Goal: Task Accomplishment & Management: Manage account settings

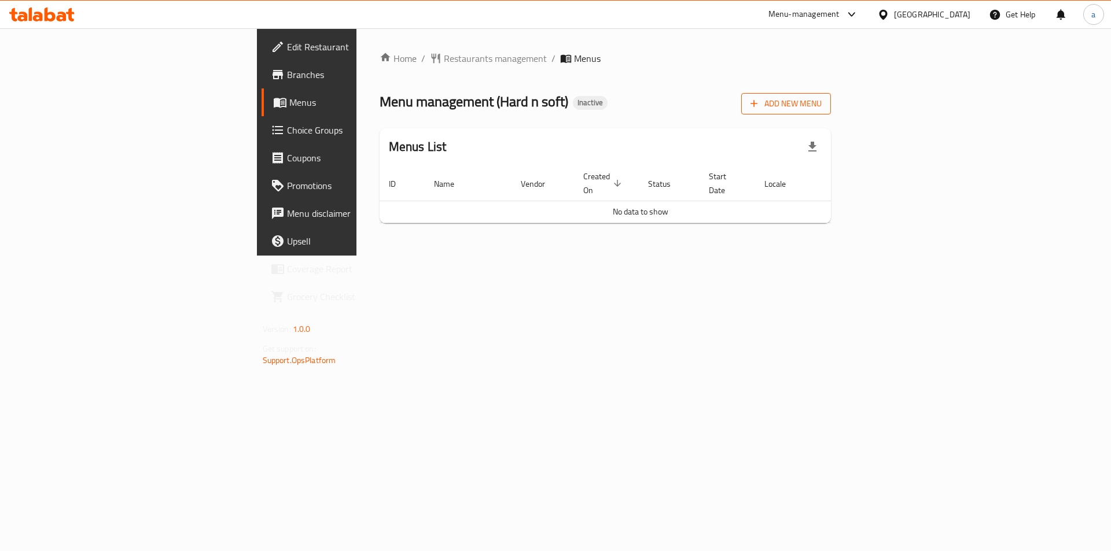
click at [822, 102] on span "Add New Menu" at bounding box center [785, 104] width 71 height 14
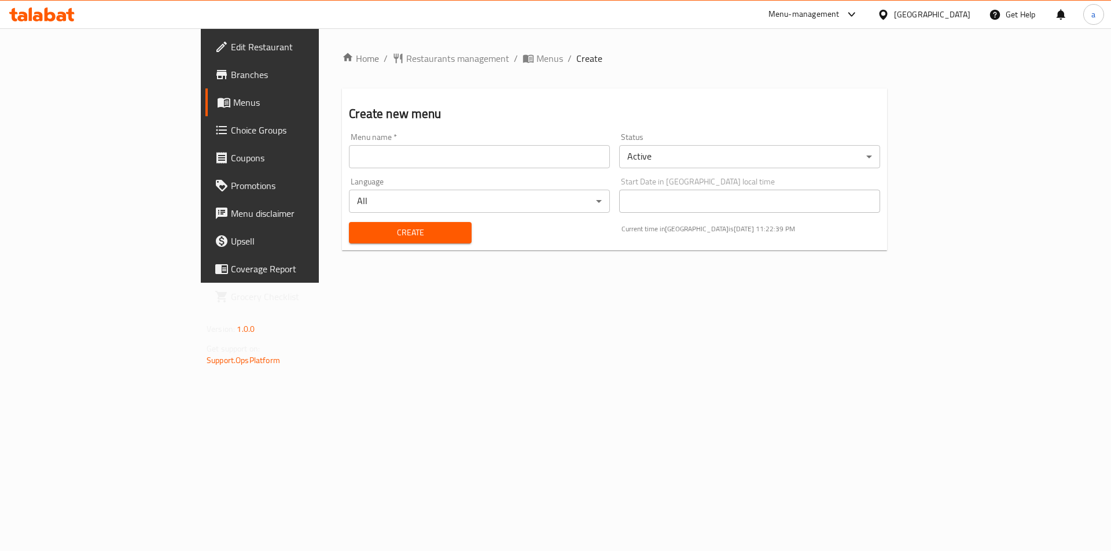
click at [349, 153] on input "text" at bounding box center [479, 156] width 261 height 23
paste input "Hard n soft"
type input "Hard n soft"
click at [358, 226] on span "Create" at bounding box center [410, 233] width 104 height 14
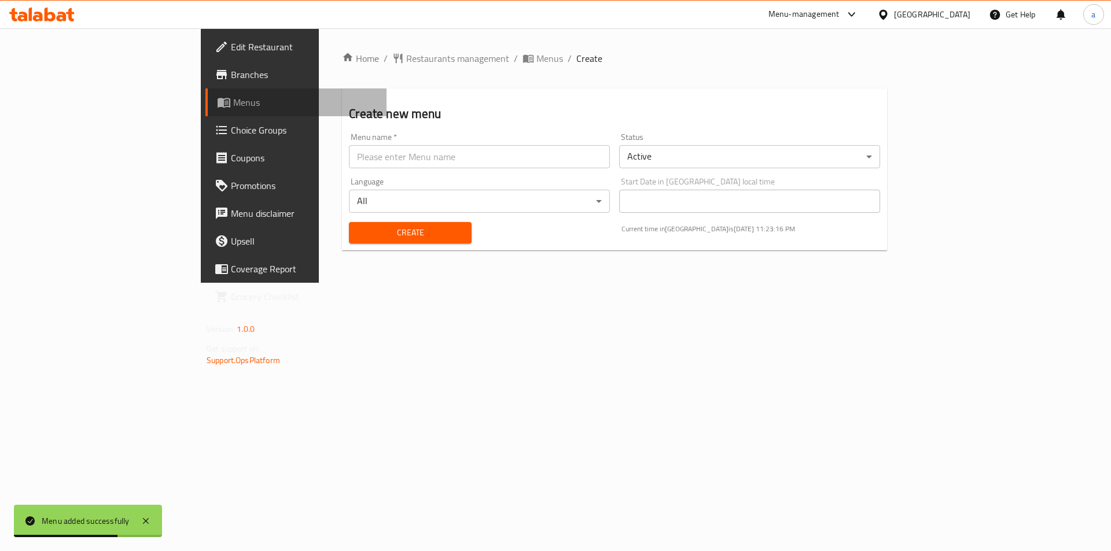
click at [233, 102] on span "Menus" at bounding box center [305, 102] width 144 height 14
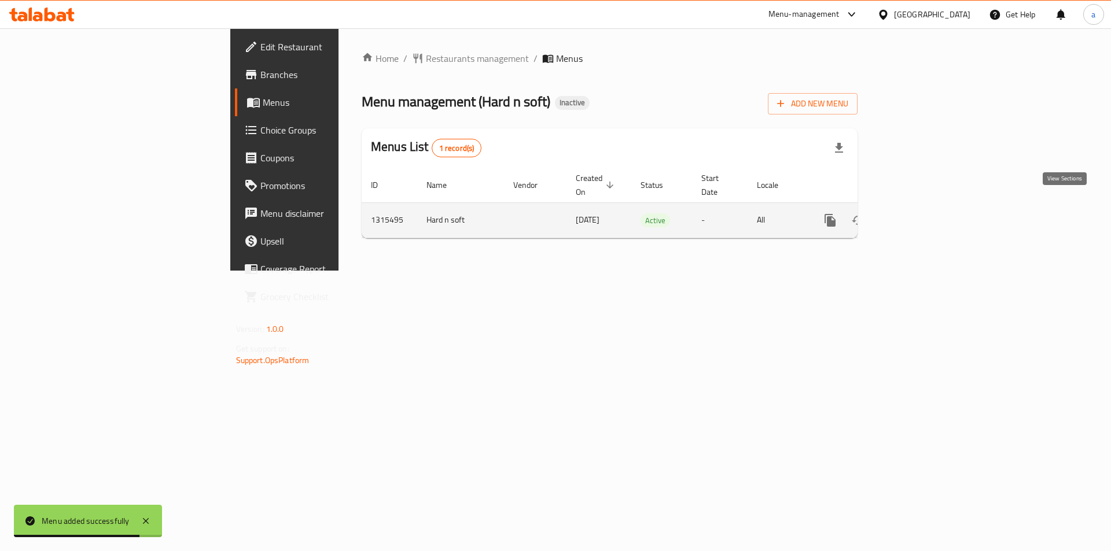
click at [921, 214] on icon "enhanced table" at bounding box center [914, 221] width 14 height 14
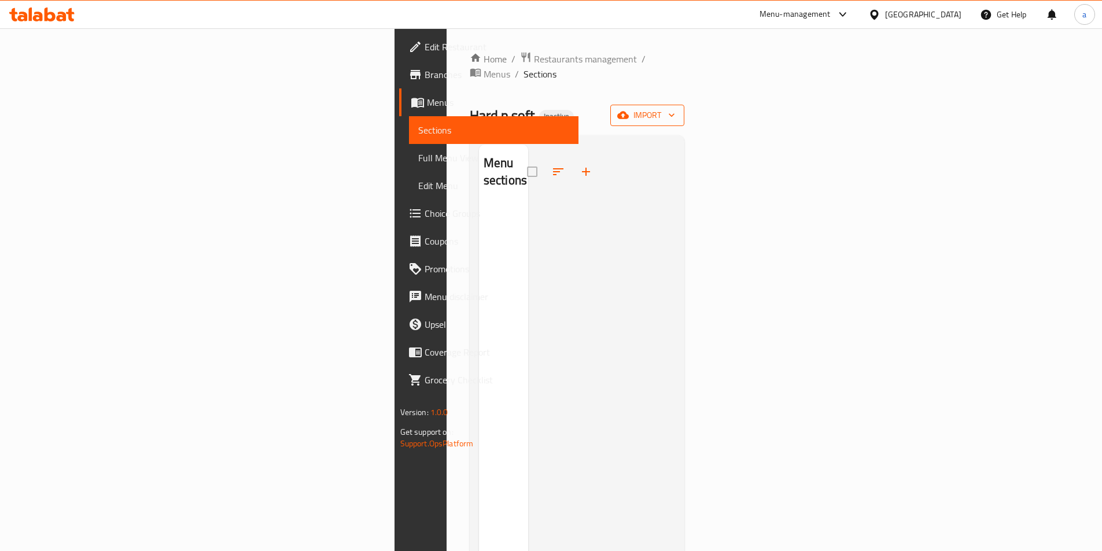
click at [675, 108] on span "import" at bounding box center [648, 115] width 56 height 14
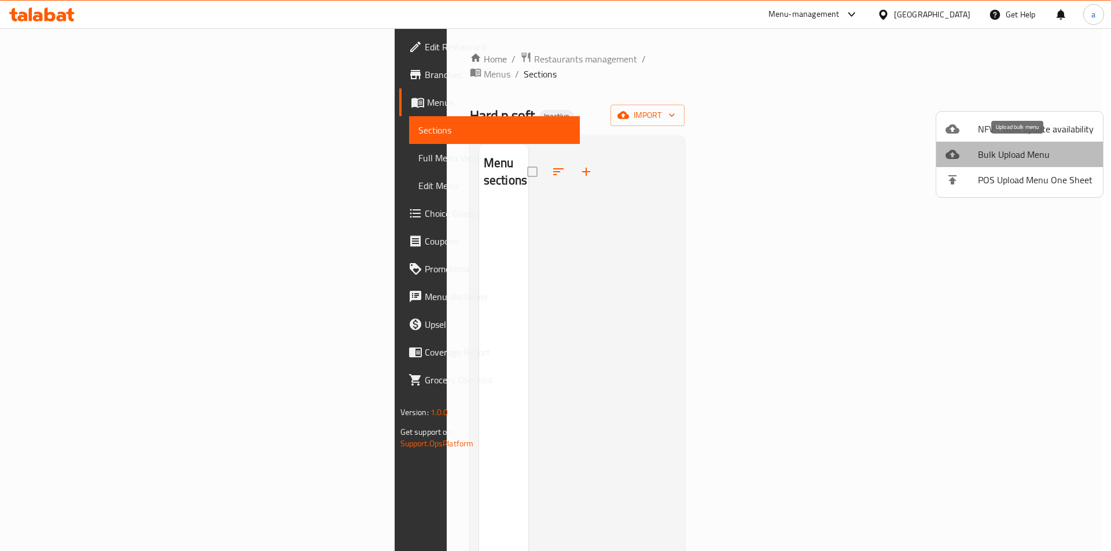
click at [1025, 150] on span "Bulk Upload Menu" at bounding box center [1036, 155] width 116 height 14
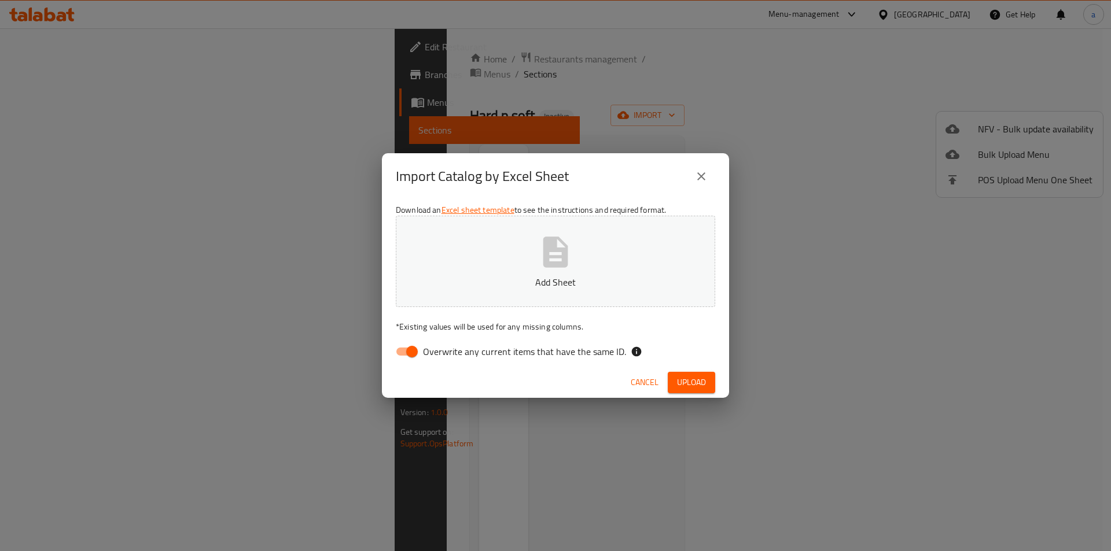
click at [411, 350] on input "Overwrite any current items that have the same ID." at bounding box center [412, 352] width 66 height 22
checkbox input "false"
click at [577, 255] on button "Add Sheet" at bounding box center [555, 261] width 319 height 91
click at [691, 384] on span "Upload" at bounding box center [691, 383] width 29 height 14
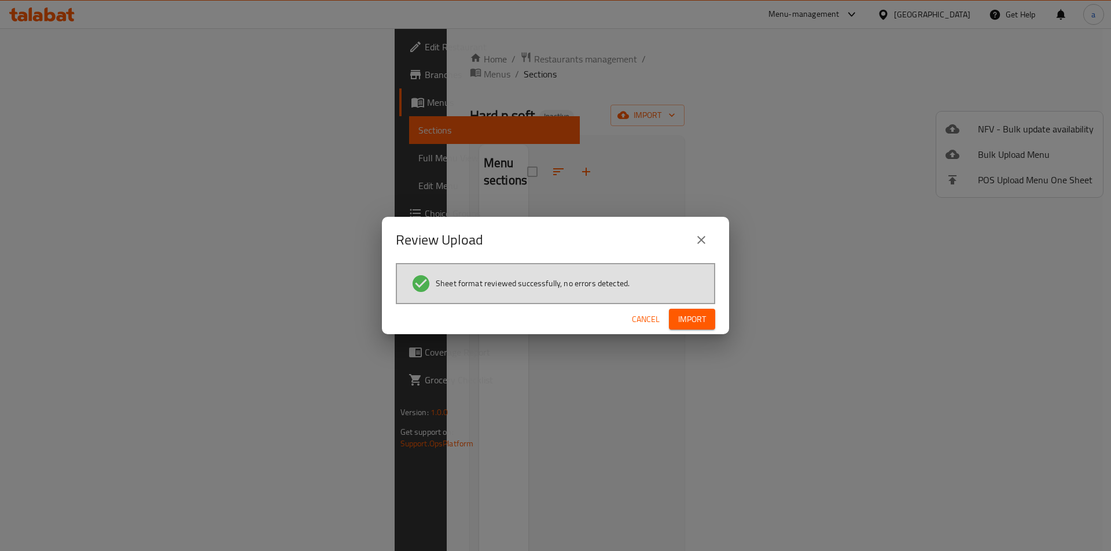
click at [696, 324] on span "Import" at bounding box center [692, 319] width 28 height 14
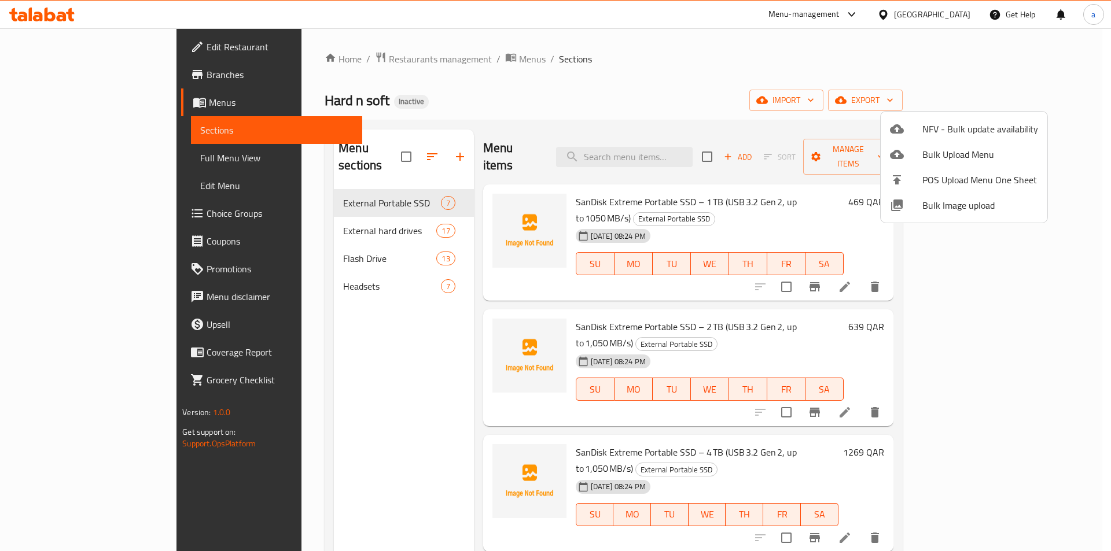
click at [870, 75] on div at bounding box center [555, 275] width 1111 height 551
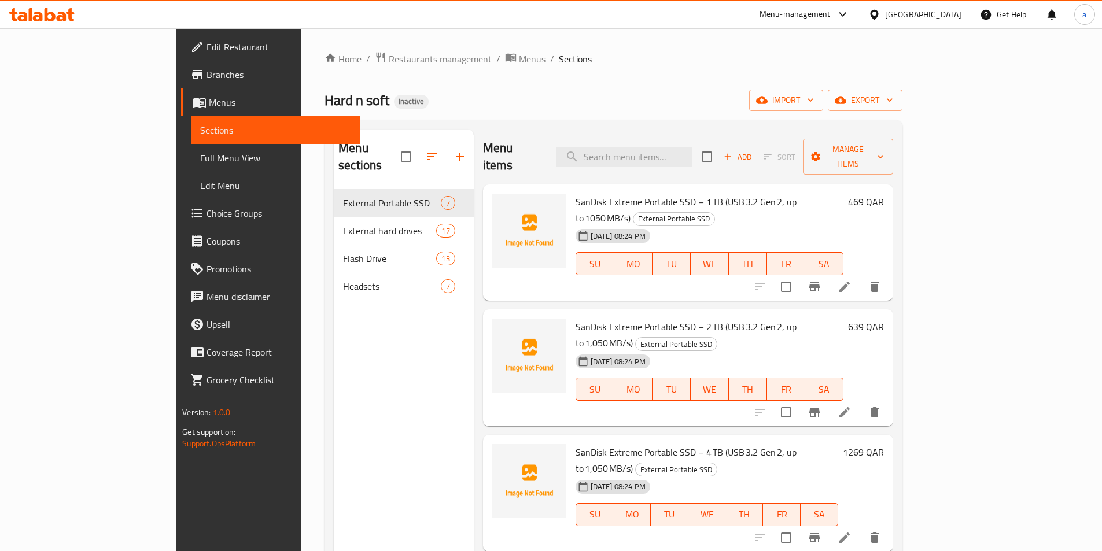
click at [668, 193] on span "SanDisk Extreme Portable SSD – 1 TB (USB 3.2 Gen 2, up to 1050 MB/s)" at bounding box center [686, 210] width 221 height 34
copy h6 "SanDisk Extreme Portable SSD – 1 TB (USB 3.2 Gen 2, up to 1050 MB/s)"
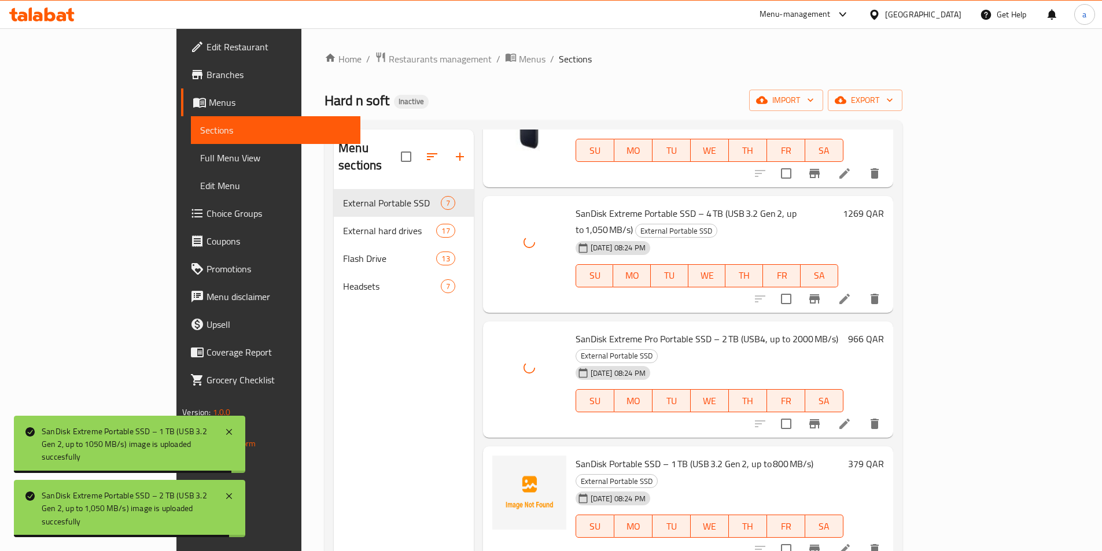
scroll to position [241, 0]
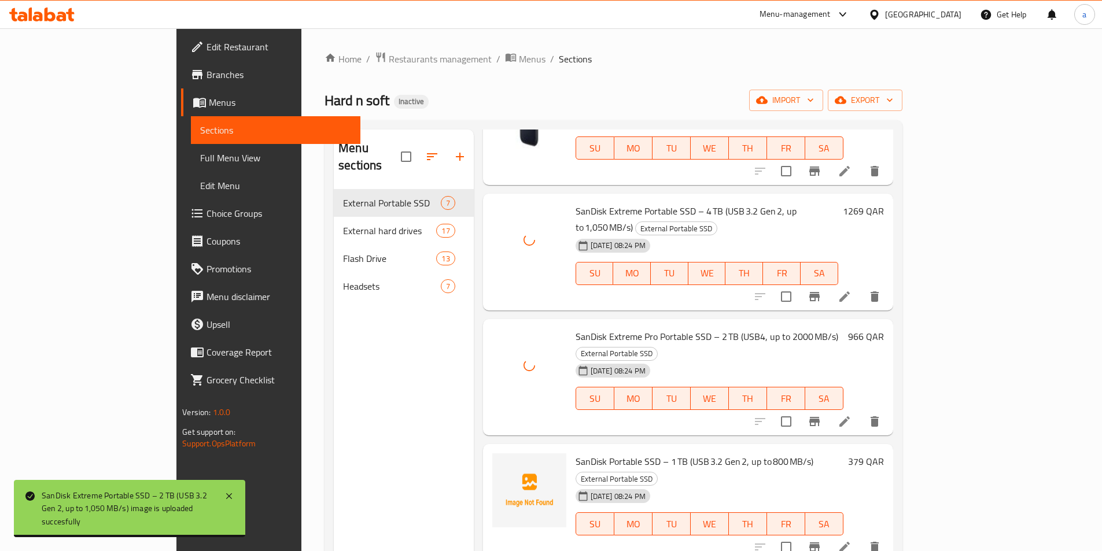
click at [595, 453] on span "SanDisk Portable SSD – 1 TB (USB 3.2 Gen 2, up to 800 MB/s)" at bounding box center [695, 461] width 238 height 17
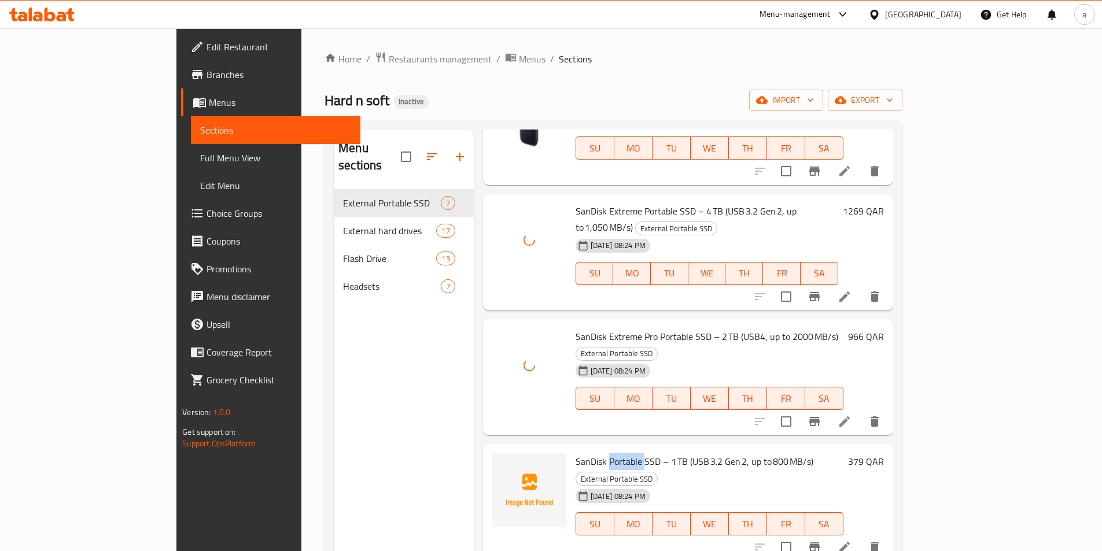
click at [595, 453] on span "SanDisk Portable SSD – 1 TB (USB 3.2 Gen 2, up to 800 MB/s)" at bounding box center [695, 461] width 238 height 17
copy h6 "SanDisk Portable SSD – 1 TB (USB 3.2 Gen 2, up to 800 MB/s)"
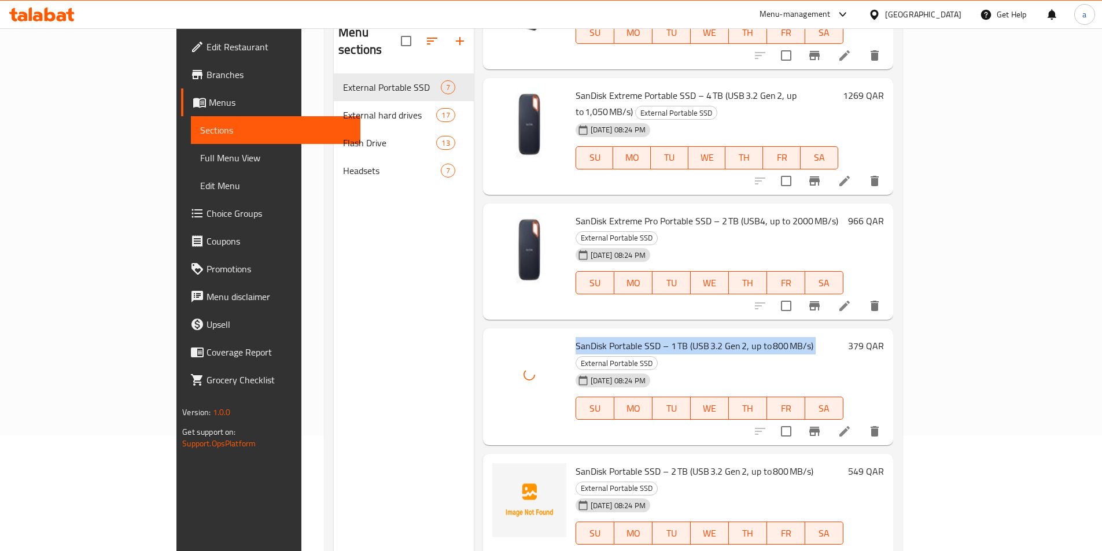
scroll to position [162, 0]
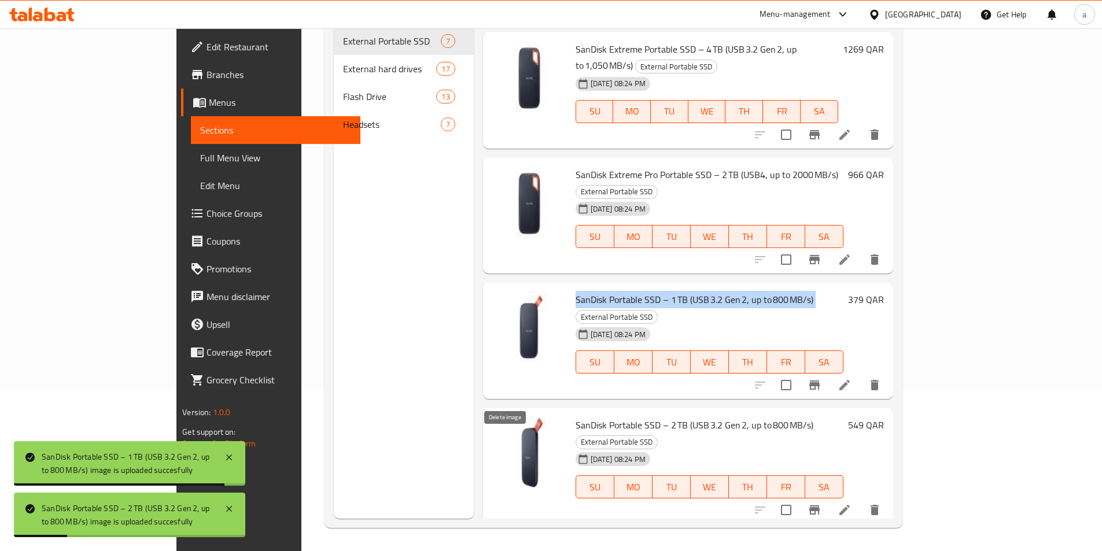
click at [543, 551] on icon "delete image" at bounding box center [550, 558] width 14 height 14
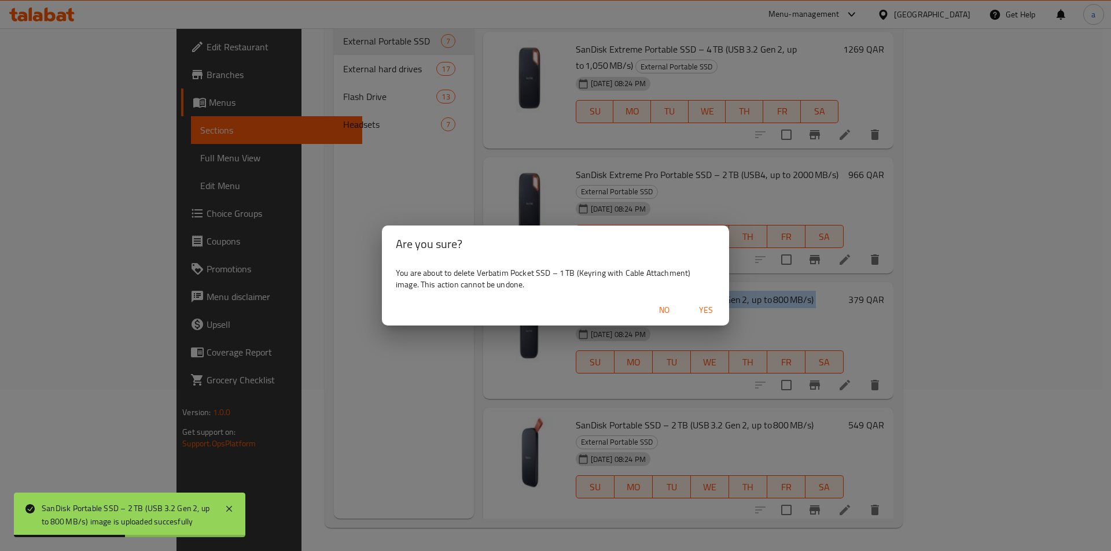
click at [698, 312] on span "Yes" at bounding box center [706, 310] width 28 height 14
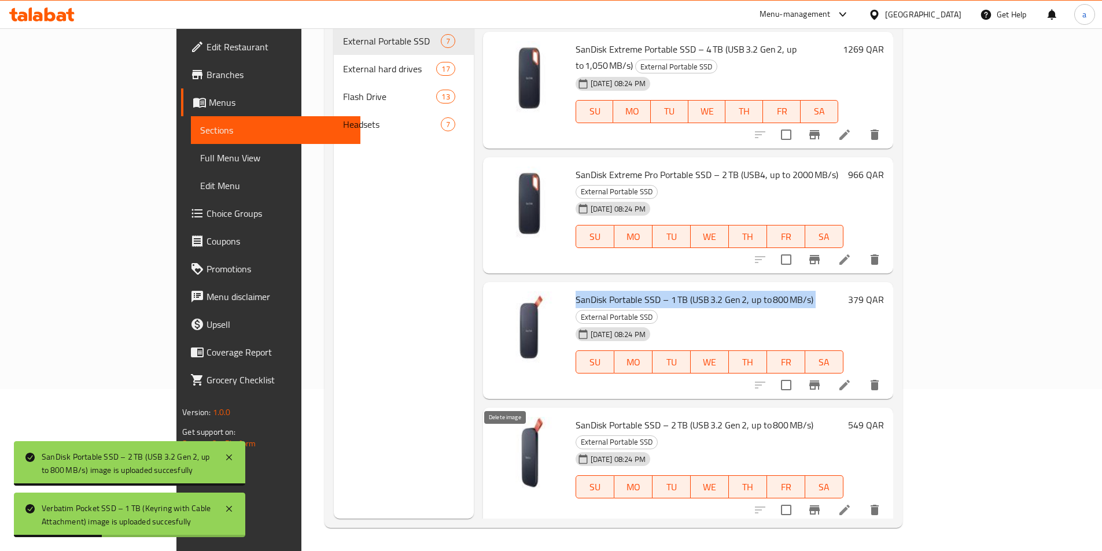
click at [546, 551] on icon "delete image" at bounding box center [550, 558] width 8 height 10
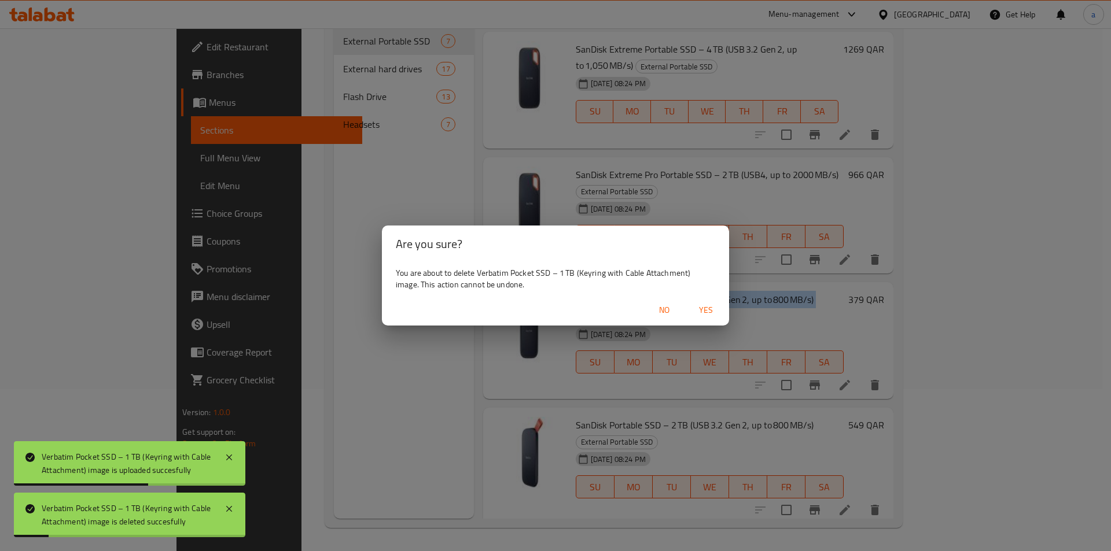
click at [708, 310] on span "Yes" at bounding box center [706, 310] width 28 height 14
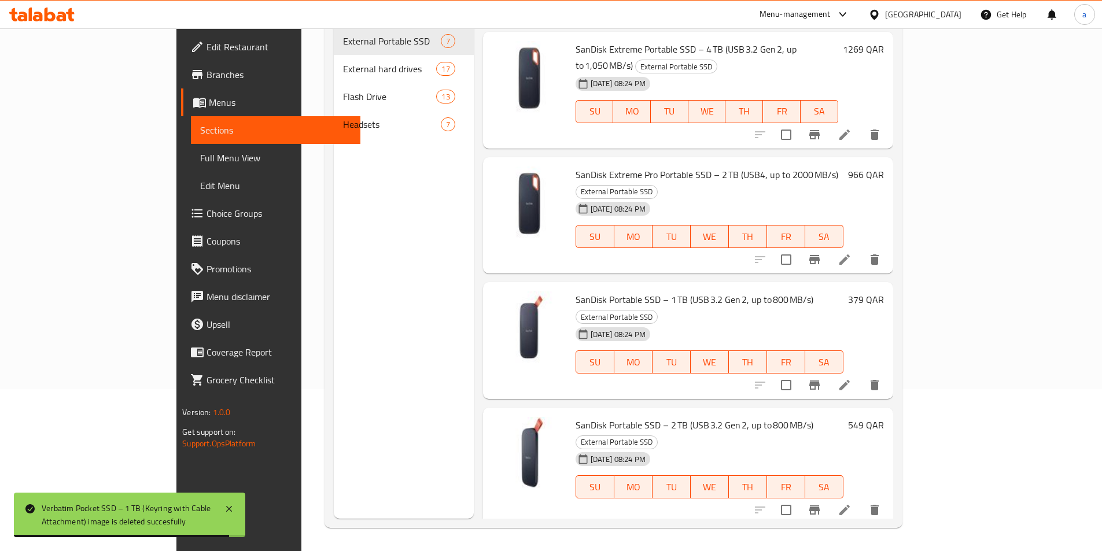
click at [576, 542] on span "Verbatim Pocket SSD – 1 TB (Keyring with Cable Attachment)" at bounding box center [695, 550] width 239 height 17
copy h6 "Verbatim Pocket SSD – 1 TB (Keyring with Cable Attachment)"
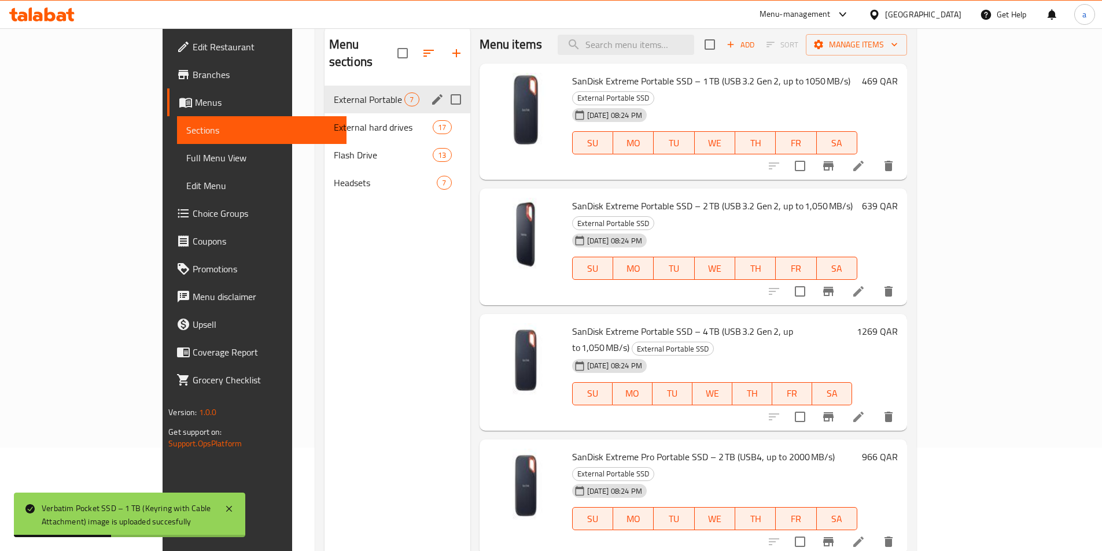
scroll to position [0, 0]
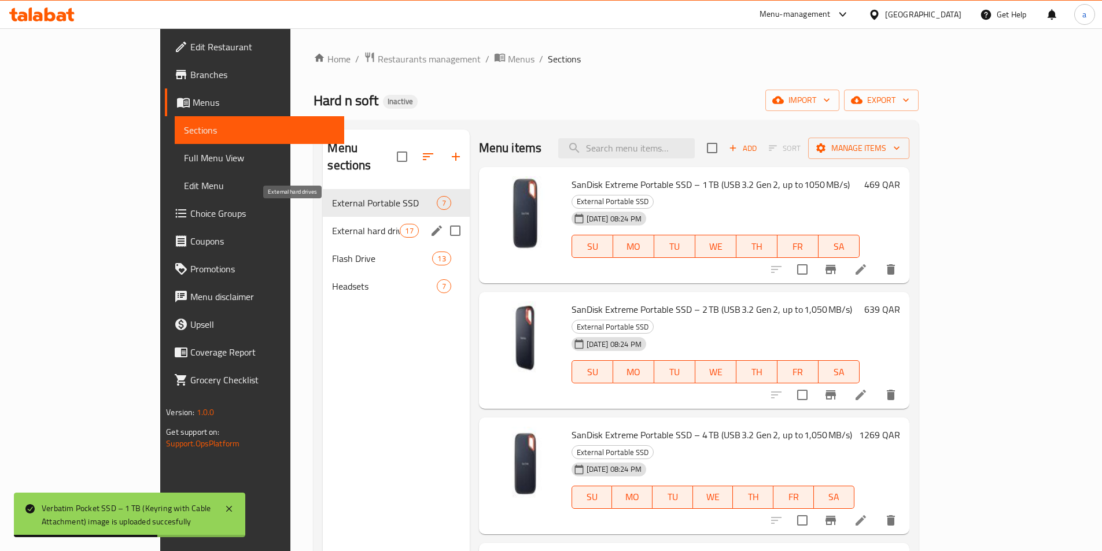
click at [332, 224] on span "External hard drives" at bounding box center [366, 231] width 68 height 14
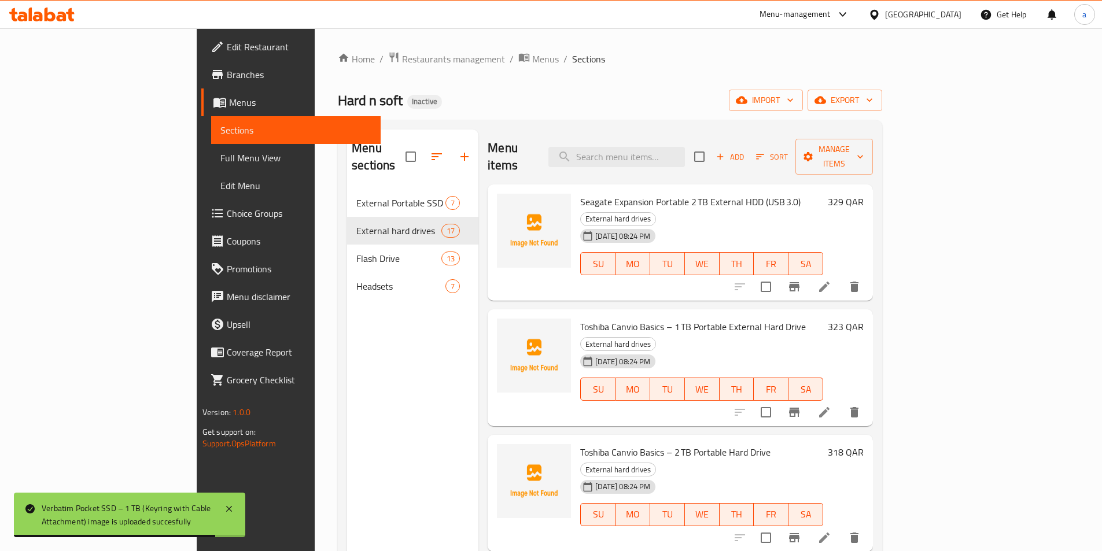
click at [602, 193] on span "Seagate Expansion Portable 2 TB External HDD (USB 3.0)" at bounding box center [690, 201] width 220 height 17
copy h6 "Seagate Expansion Portable 2 TB External HDD (USB 3.0)"
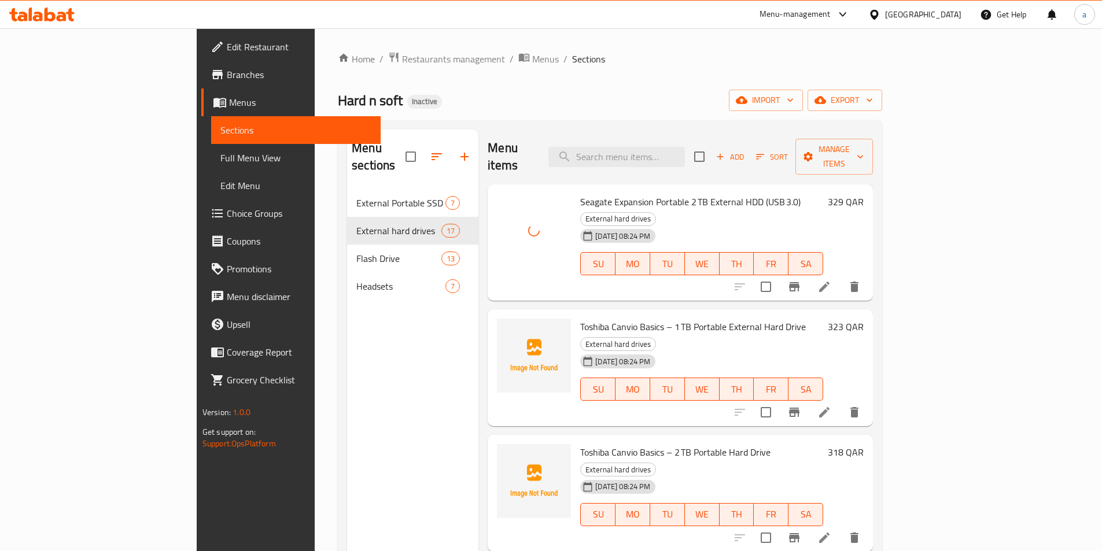
click at [642, 318] on span "Toshiba Canvio Basics – 1 TB Portable External Hard Drive" at bounding box center [693, 326] width 226 height 17
copy h6 "Toshiba Canvio Basics – 1 TB Portable External Hard Drive"
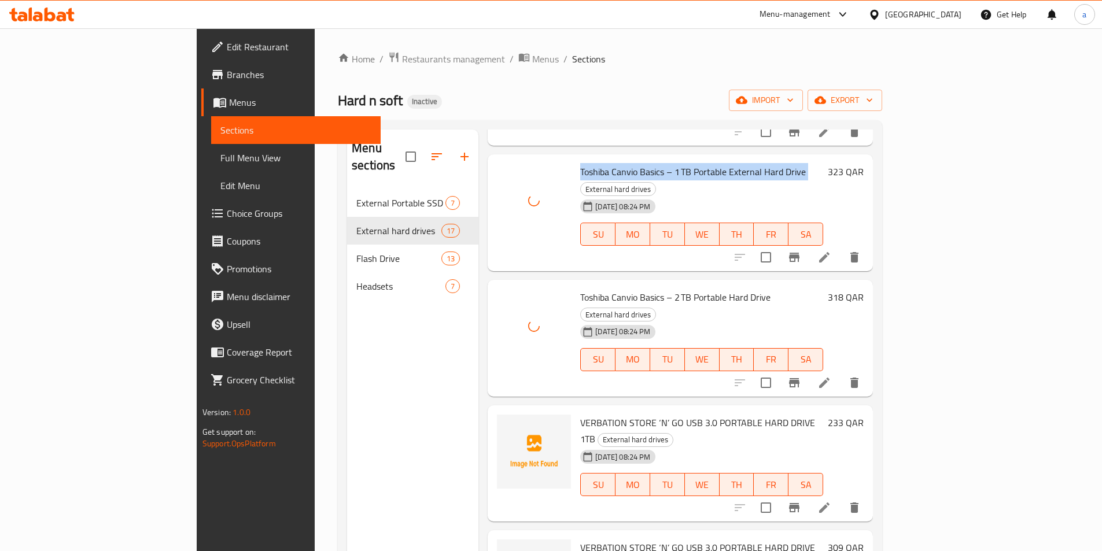
scroll to position [174, 0]
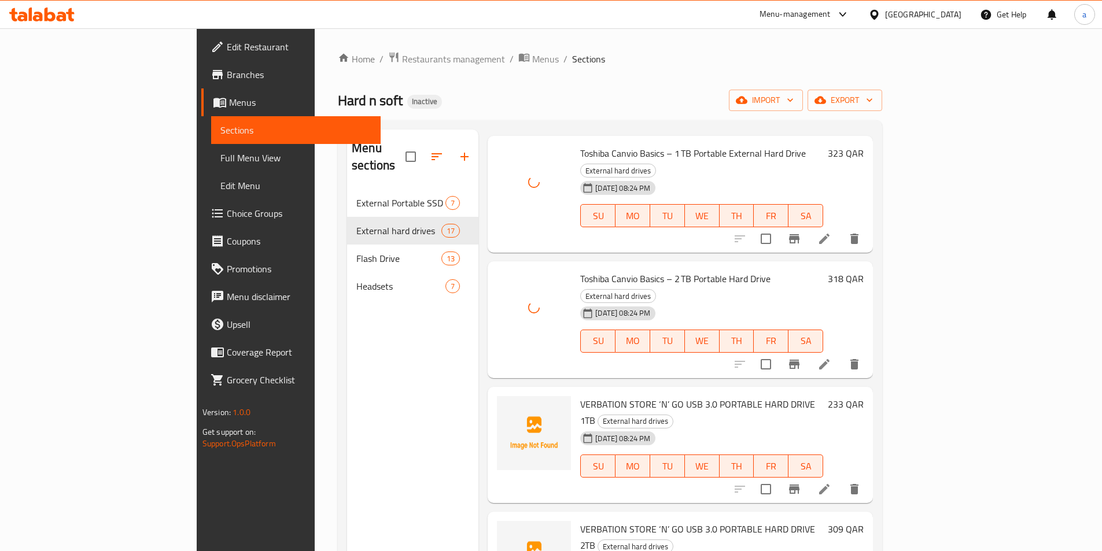
click at [628, 396] on span "VERBATION STORE ‘N’ GO USB 3.0 PORTABLE HARD DRIVE 1TB" at bounding box center [697, 413] width 235 height 34
click at [629, 396] on span "VERBATION STORE ‘N’ GO USB 3.0 PORTABLE HARD DRIVE 1TB" at bounding box center [697, 413] width 235 height 34
copy h6 "VERBATION STORE ‘N’ GO USB 3.0 PORTABLE HARD DRIVE 1TB"
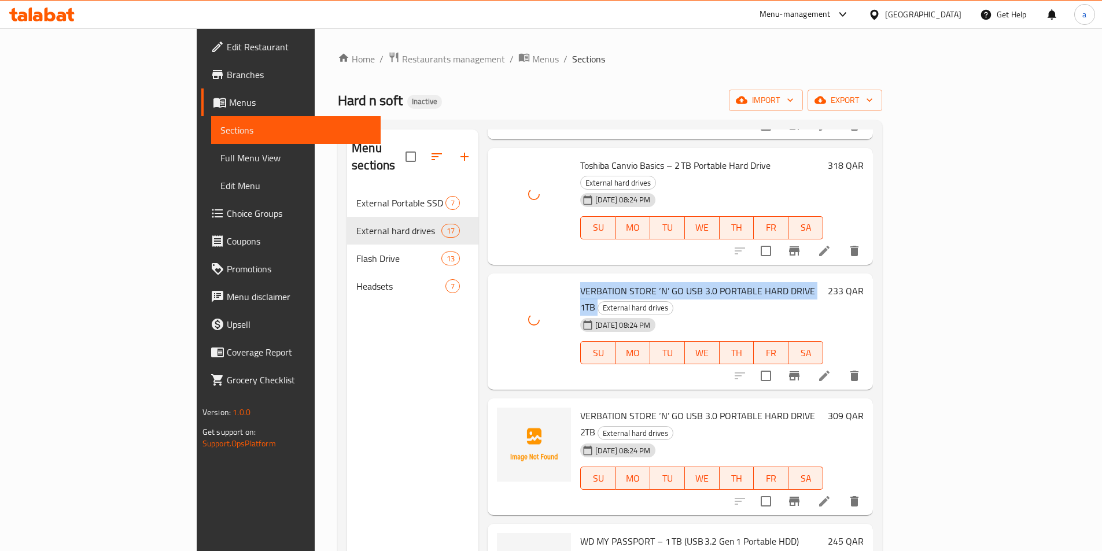
scroll to position [289, 0]
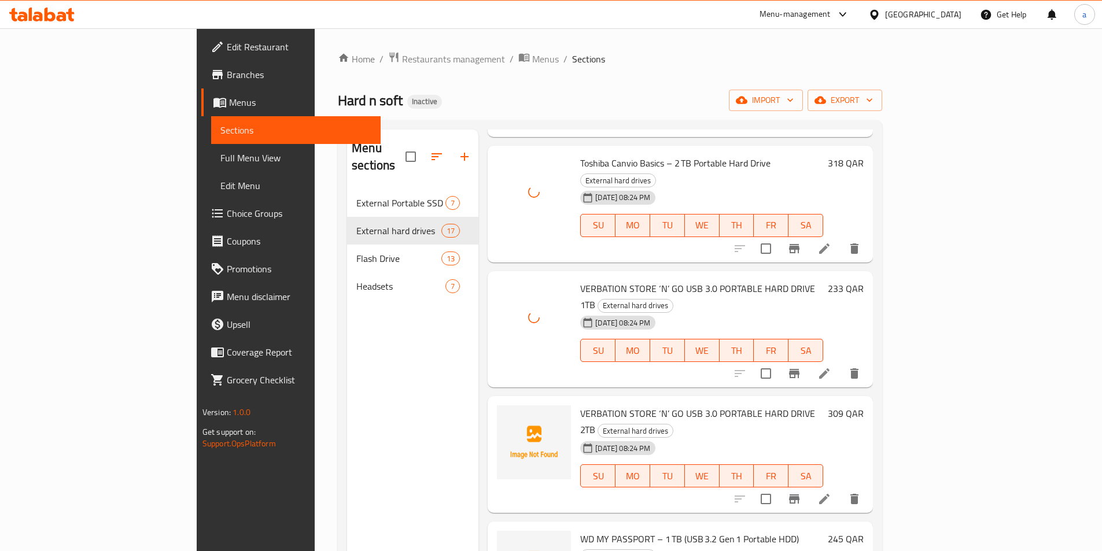
click at [646, 405] on span "VERBATION STORE ‘N’ GO USB 3.0 PORTABLE HARD DRIVE 2TB" at bounding box center [697, 422] width 235 height 34
copy h6 "VERBATION STORE ‘N’ GO USB 3.0 PORTABLE HARD DRIVE 2TB"
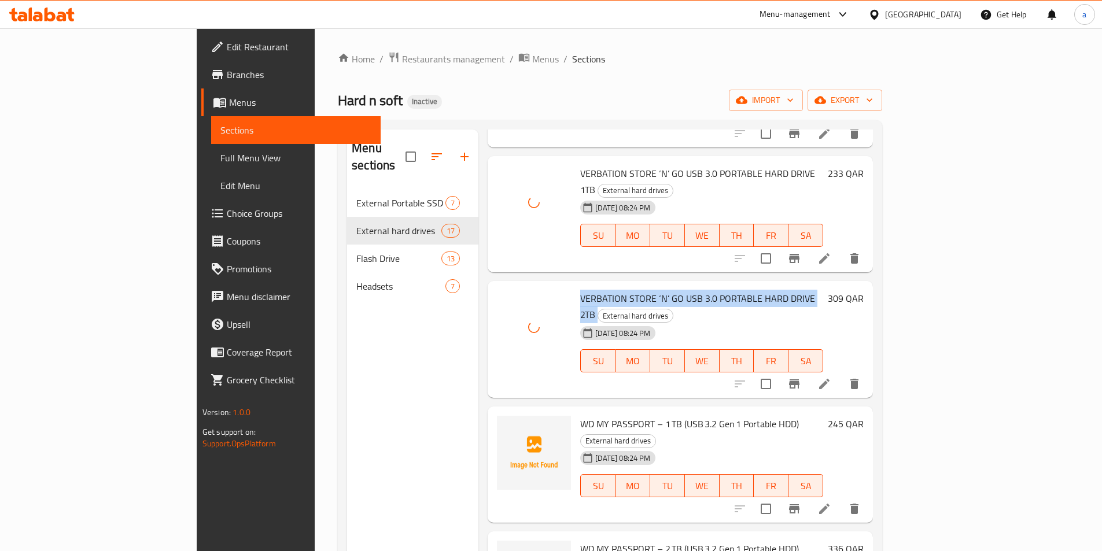
scroll to position [405, 0]
click at [580, 415] on span "WD MY PASSPORT – 1 TB (USB 3.2 Gen 1 Portable HDD)" at bounding box center [689, 423] width 219 height 17
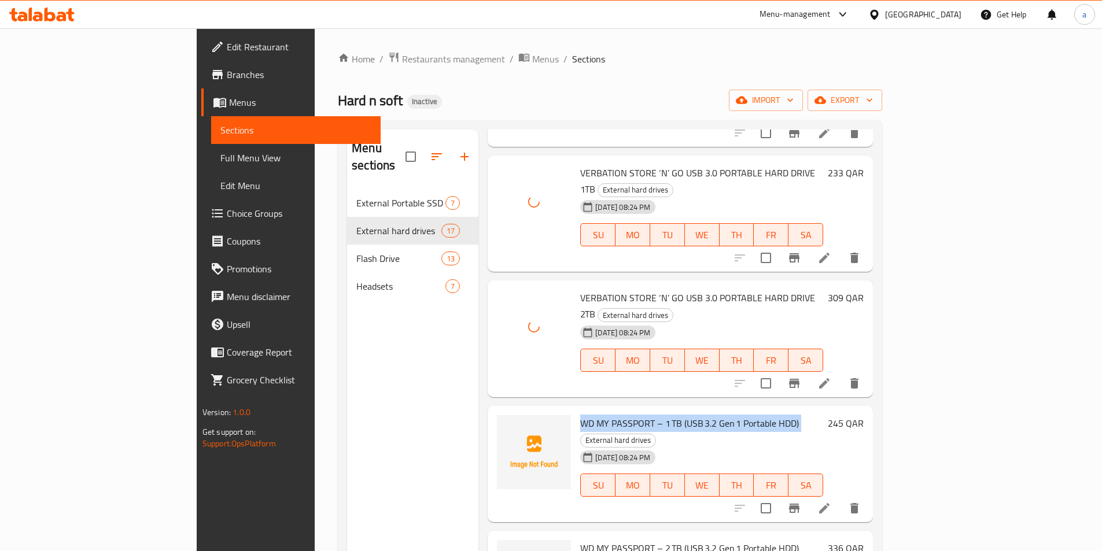
click at [580, 415] on span "WD MY PASSPORT – 1 TB (USB 3.2 Gen 1 Portable HDD)" at bounding box center [689, 423] width 219 height 17
copy h6 "WD MY PASSPORT – 1 TB (USB 3.2 Gen 1 Portable HDD)"
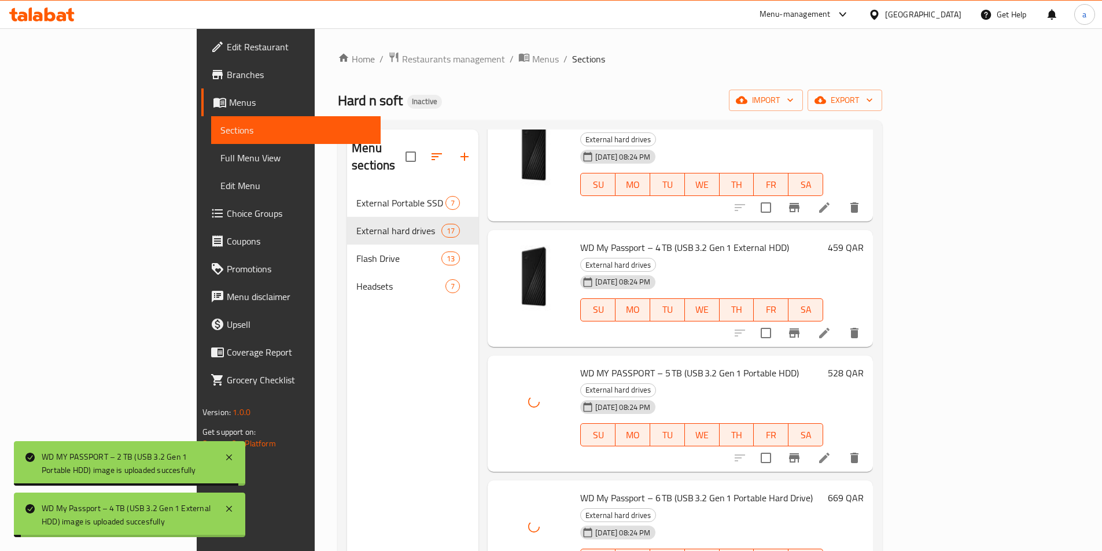
scroll to position [868, 0]
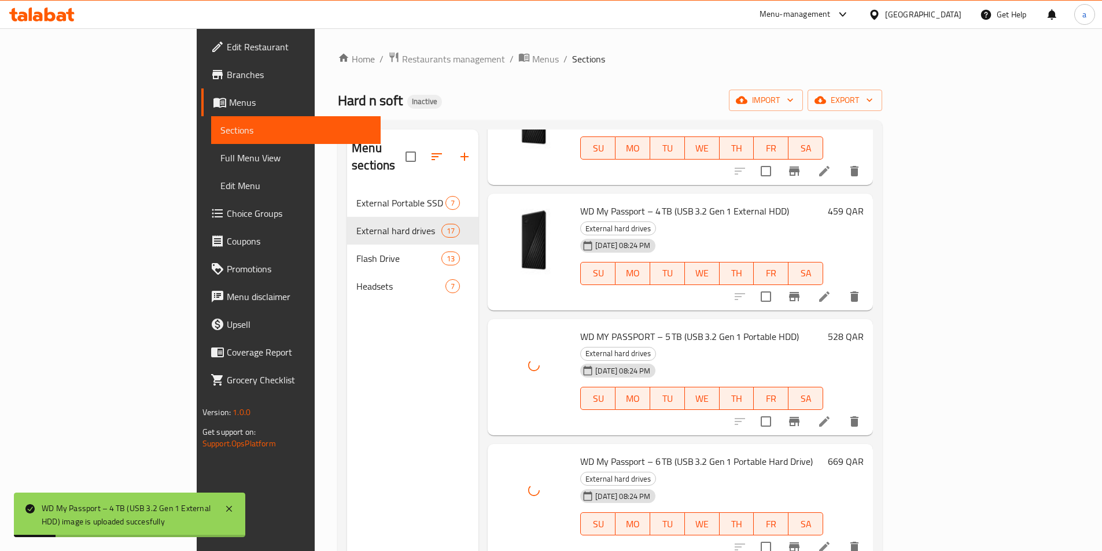
copy h6 "WD My Book – 6TB External Desktop Hard Drive"
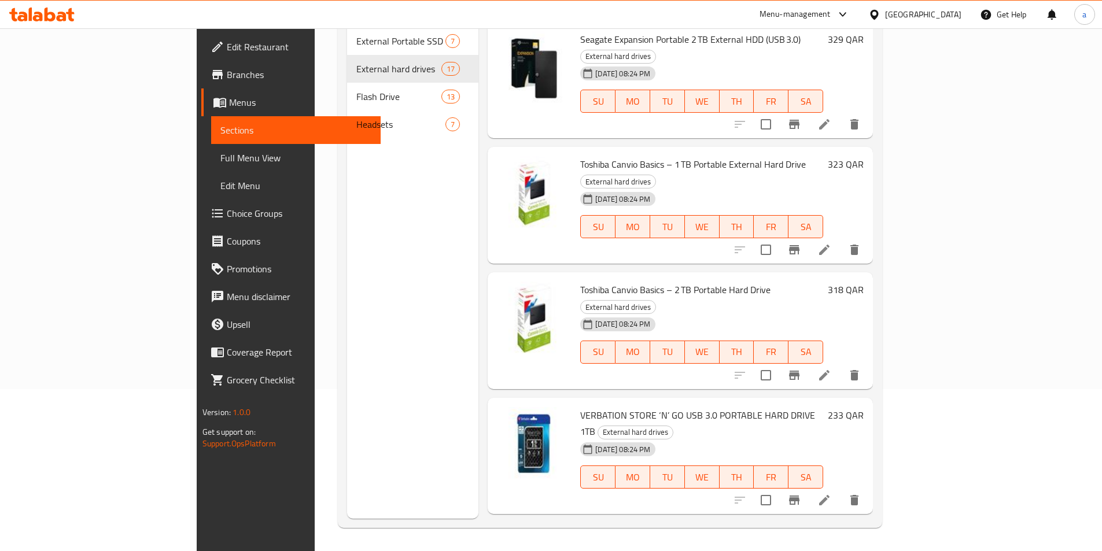
scroll to position [0, 0]
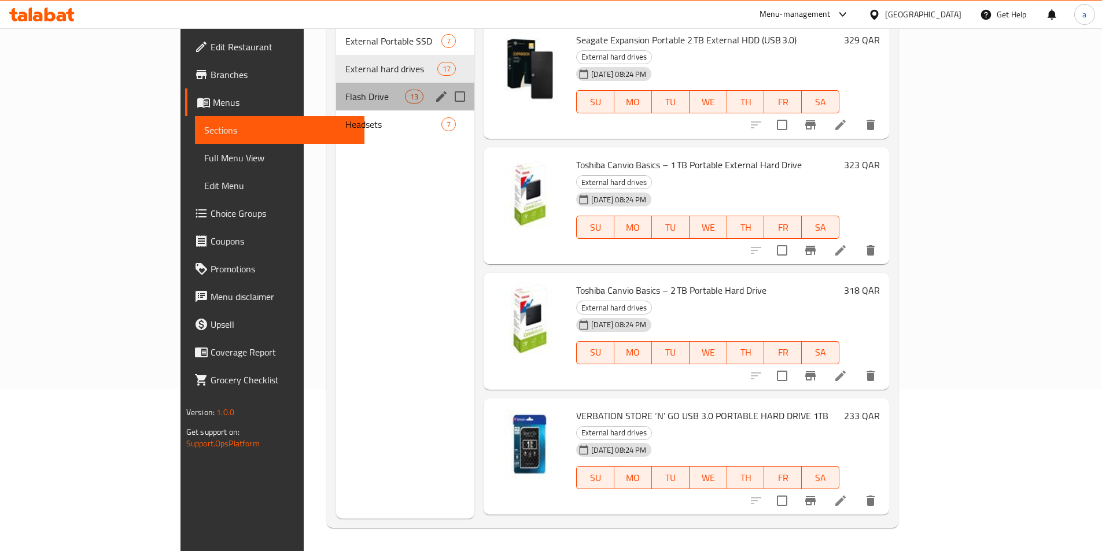
click at [336, 83] on div "Flash Drive 13" at bounding box center [405, 97] width 138 height 28
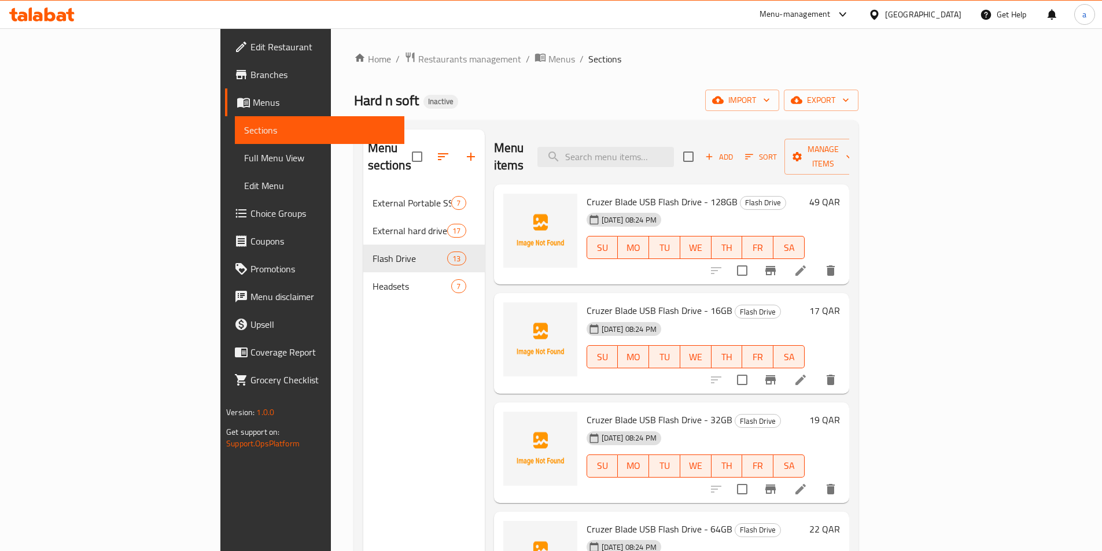
click at [587, 193] on span "Cruzer Blade USB Flash Drive - 128GB" at bounding box center [662, 201] width 151 height 17
copy h6 "Cruzer Blade USB Flash Drive - 128GB"
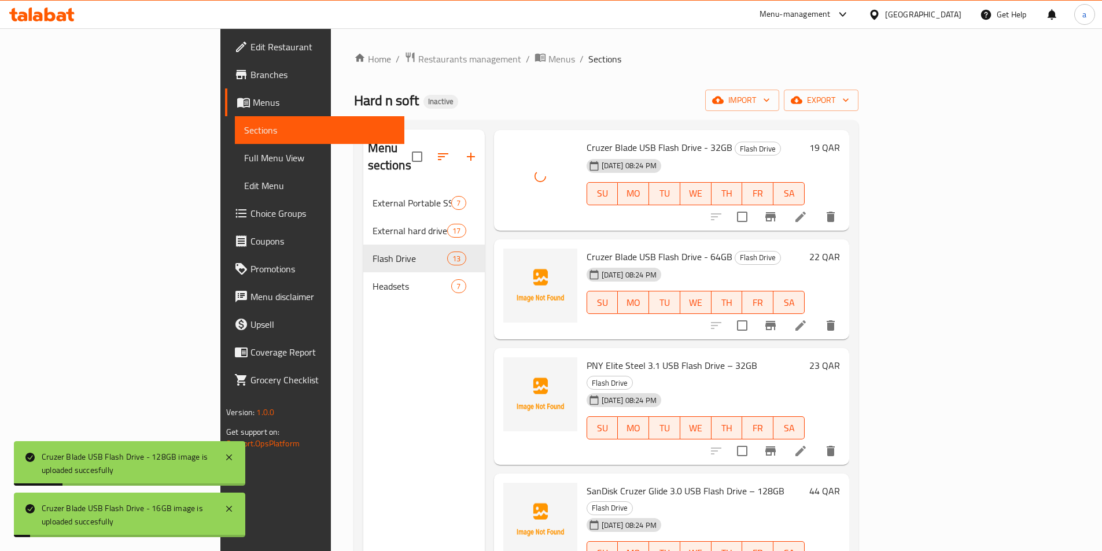
scroll to position [289, 0]
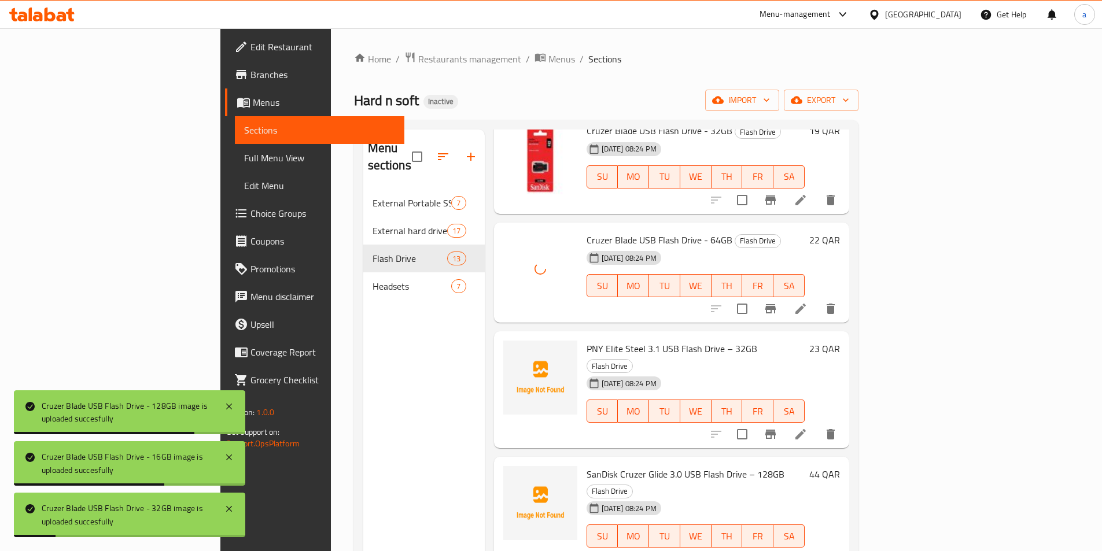
click at [613, 340] on span "PNY Elite Steel 3.1 USB Flash Drive – 32GB" at bounding box center [672, 348] width 171 height 17
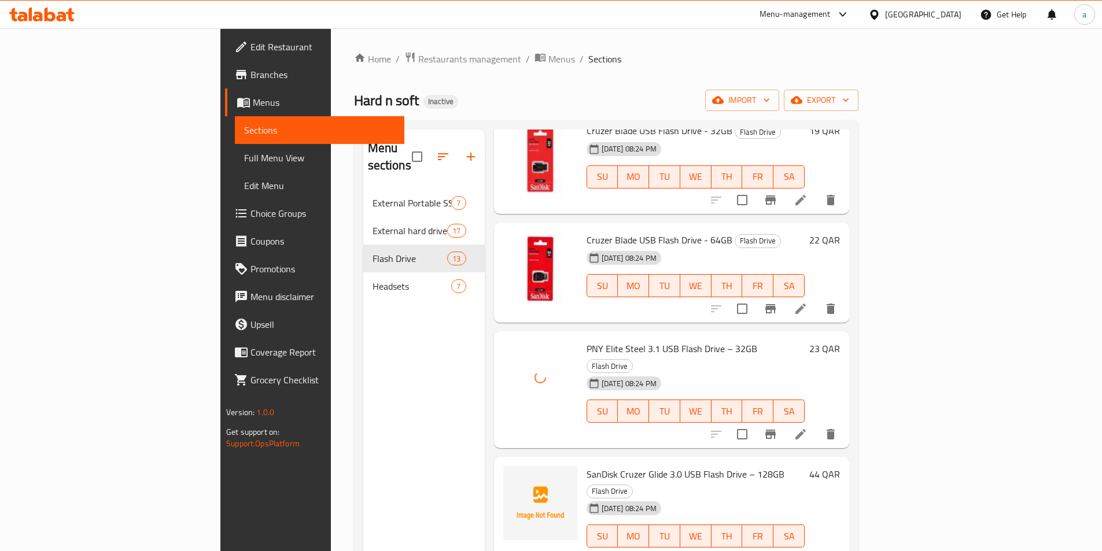
click at [592, 466] on span "SanDisk Cruzer Glide 3.0 USB Flash Drive – 128GB" at bounding box center [686, 474] width 198 height 17
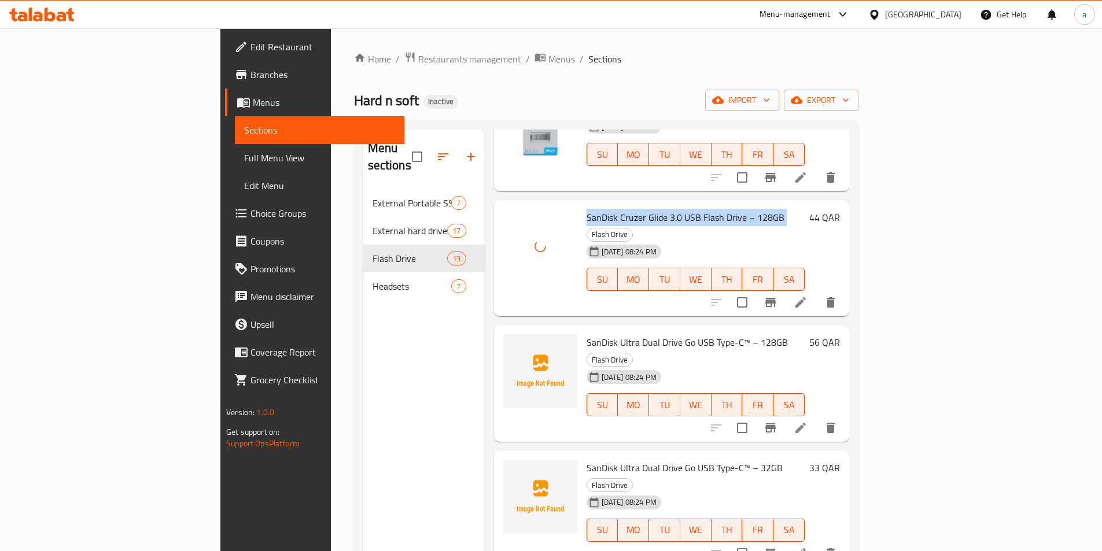
scroll to position [579, 0]
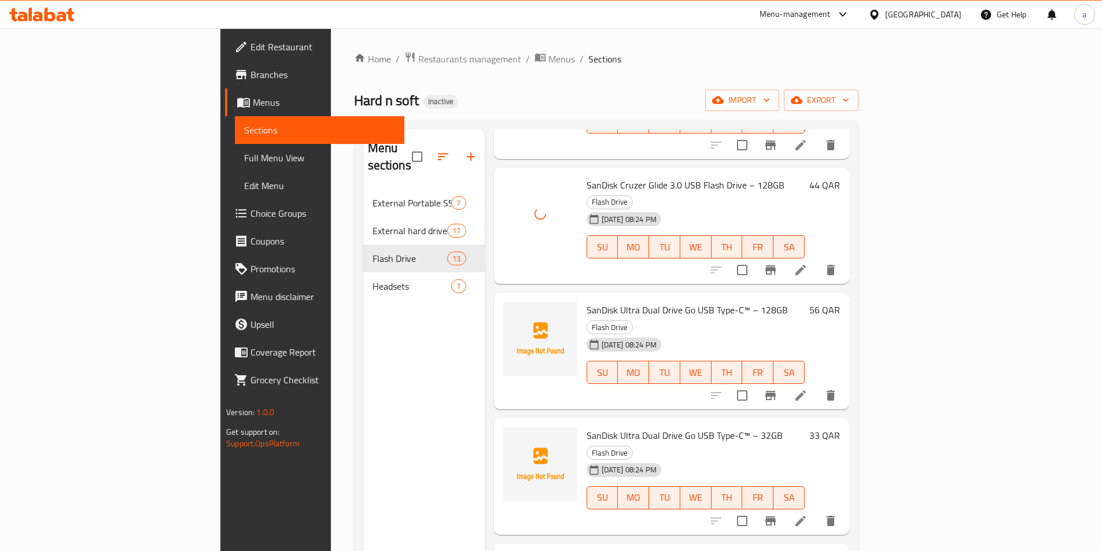
click at [623, 301] on span "SanDisk Ultra Dual Drive Go USB Type-C™ – 128GB" at bounding box center [687, 309] width 201 height 17
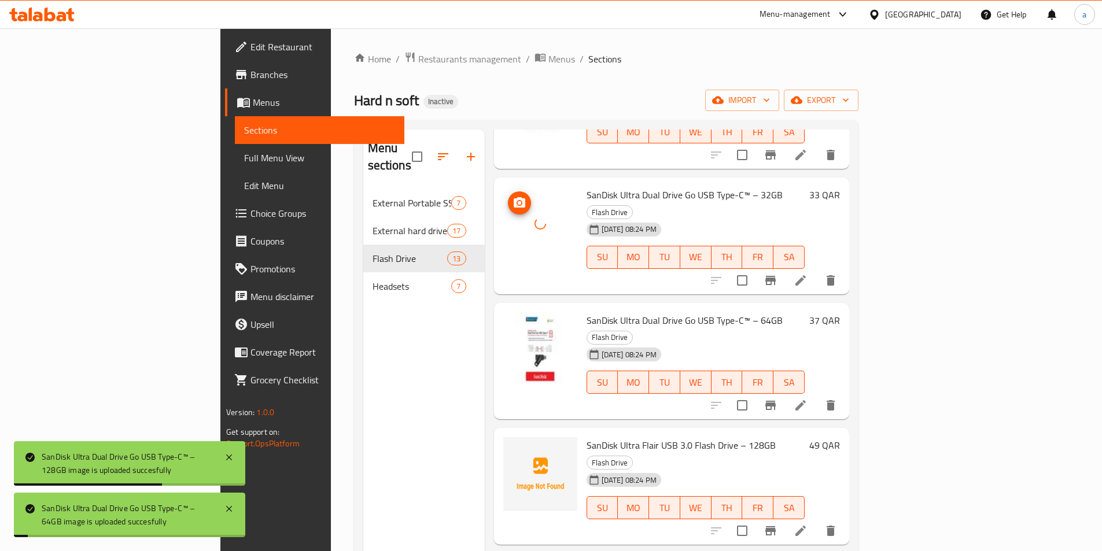
scroll to position [896, 0]
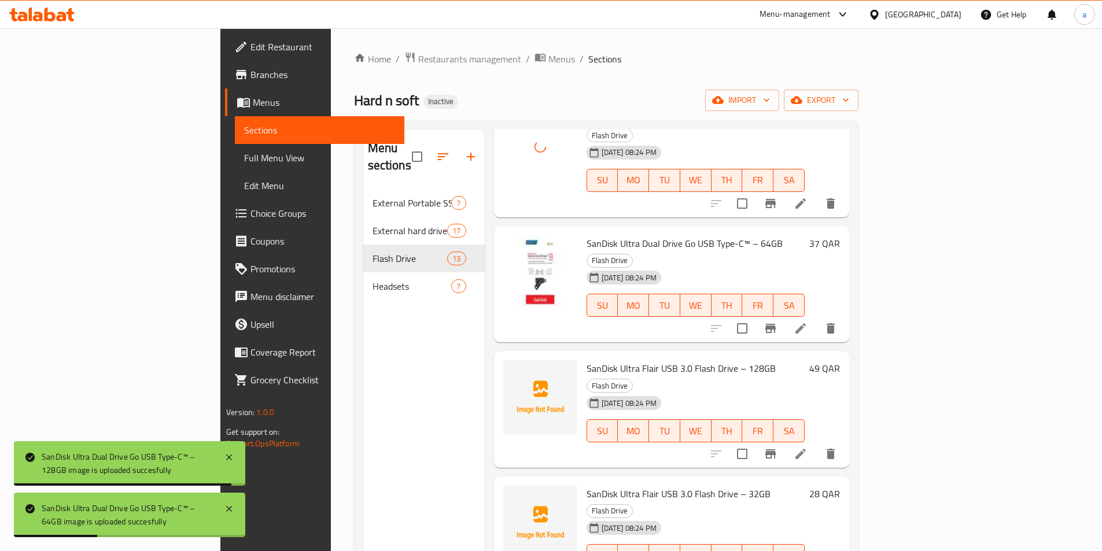
click at [606, 360] on span "SanDisk Ultra Flair USB 3.0 Flash Drive – 128GB" at bounding box center [681, 368] width 189 height 17
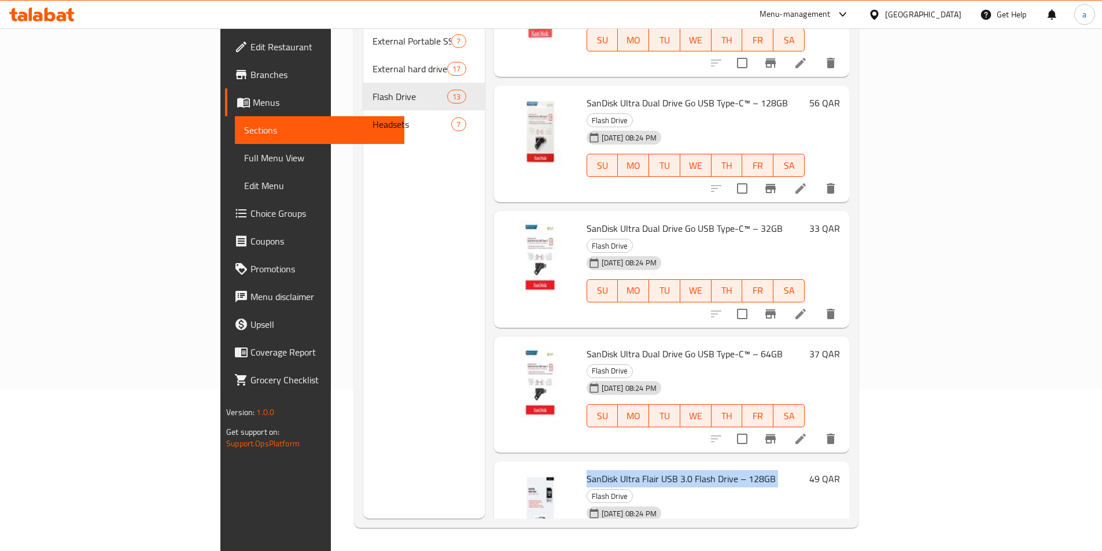
scroll to position [607, 0]
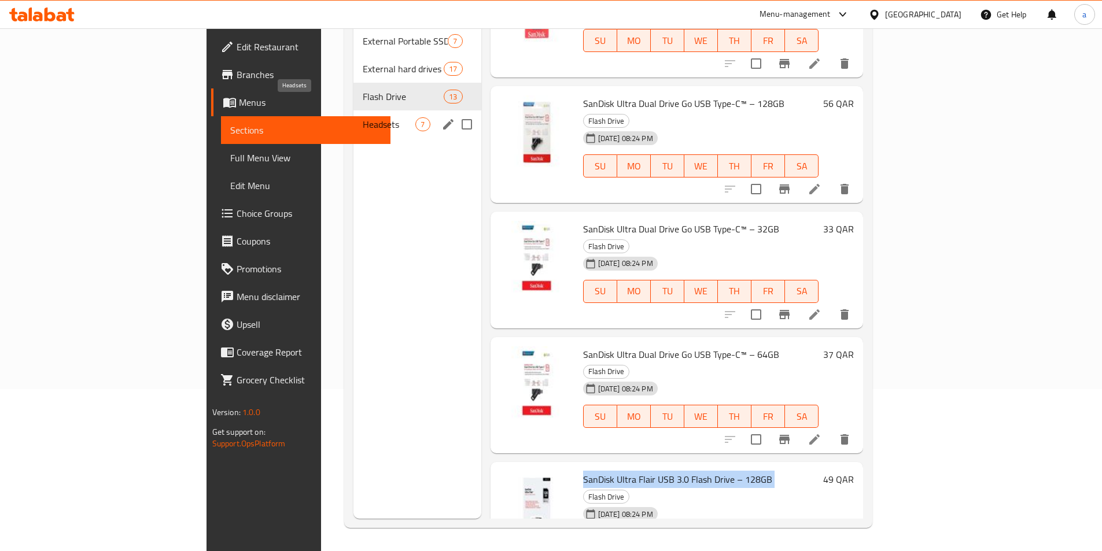
click at [363, 117] on span "Headsets" at bounding box center [389, 124] width 53 height 14
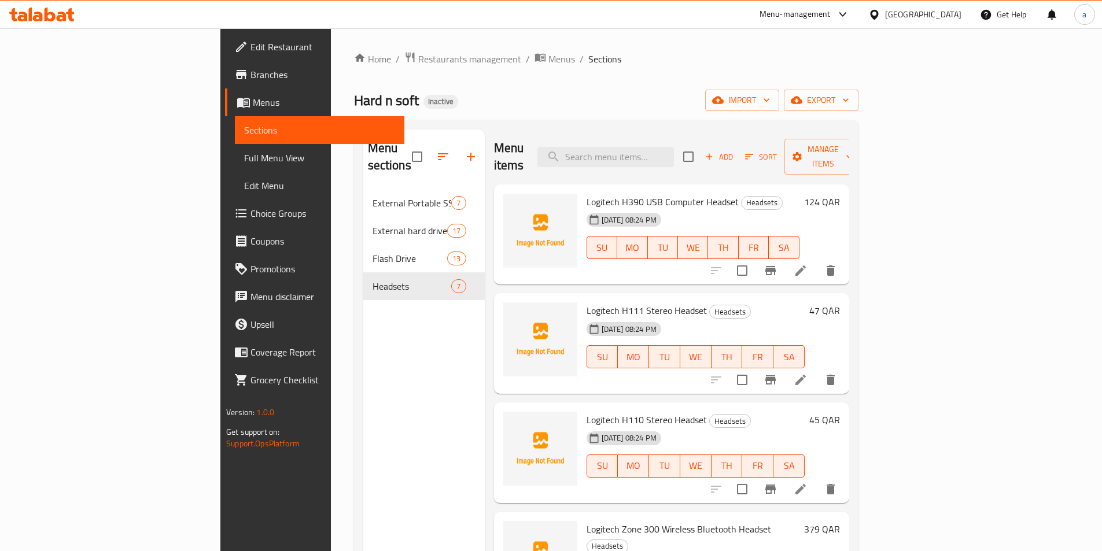
click at [587, 193] on span "Logitech H390 USB Computer Headset" at bounding box center [663, 201] width 152 height 17
click at [587, 302] on span "Logitech H111 Stereo Headset" at bounding box center [647, 310] width 120 height 17
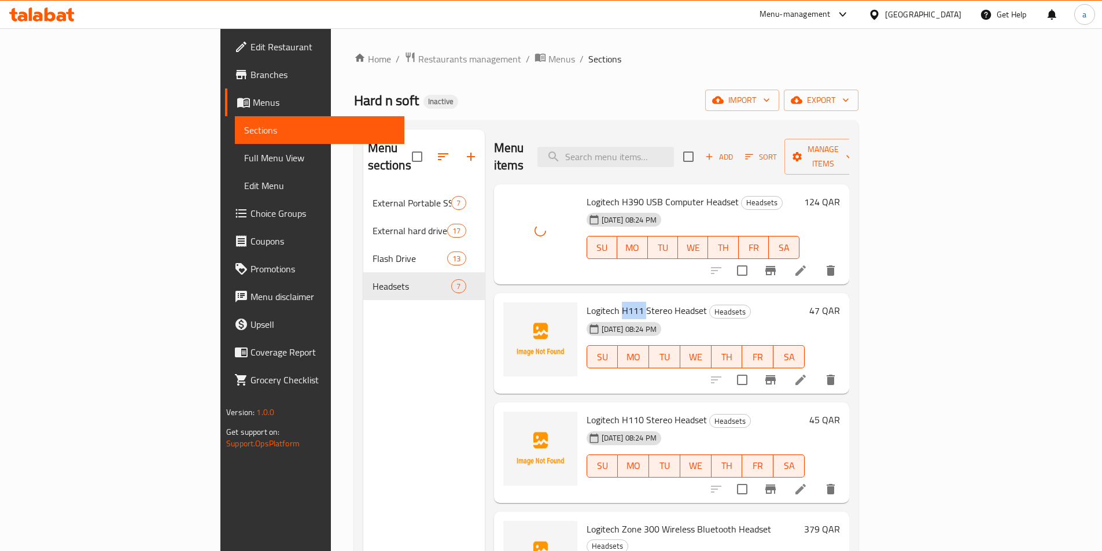
click at [587, 302] on span "Logitech H111 Stereo Headset" at bounding box center [647, 310] width 120 height 17
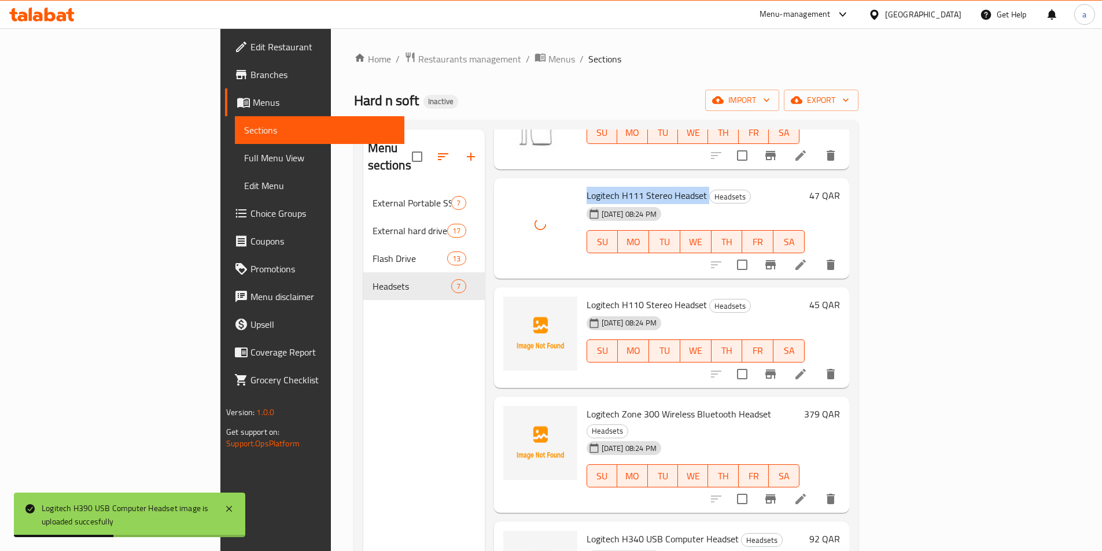
scroll to position [116, 0]
click at [587, 296] on span "Logitech H110 Stereo Headset" at bounding box center [647, 304] width 120 height 17
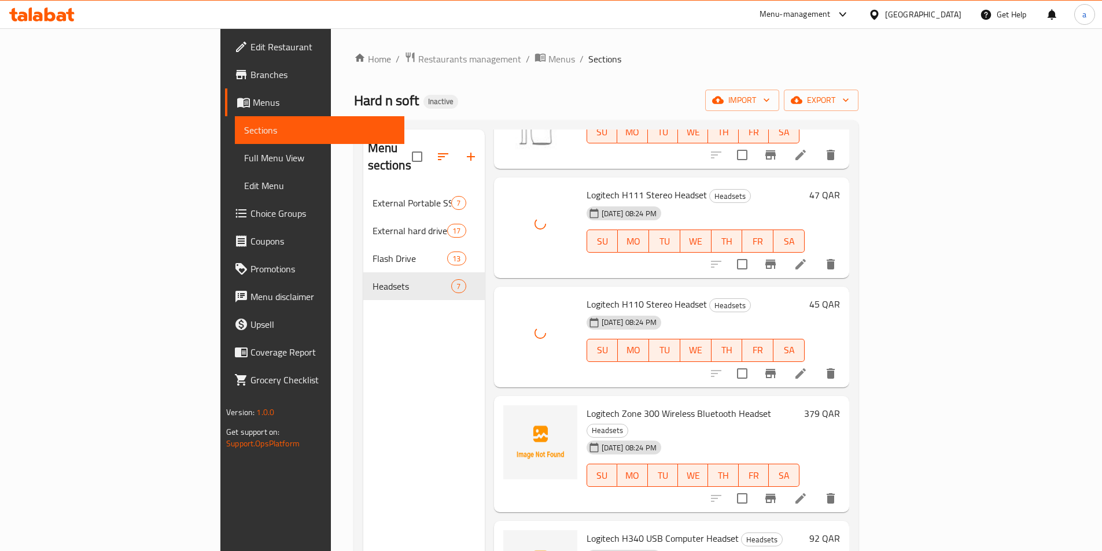
click at [587, 405] on span "Logitech Zone 300 Wireless Bluetooth Headset" at bounding box center [679, 413] width 185 height 17
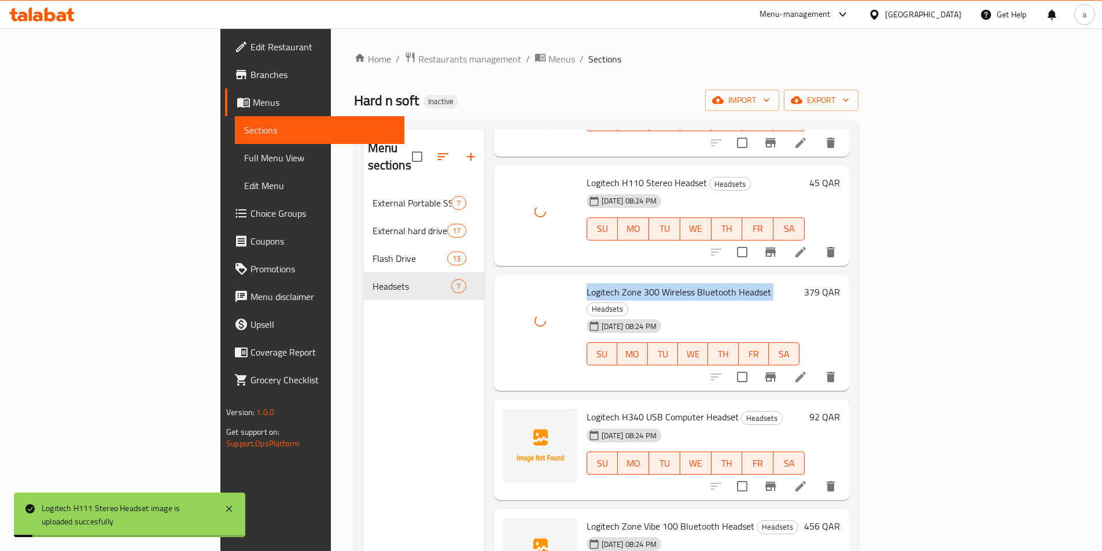
scroll to position [241, 0]
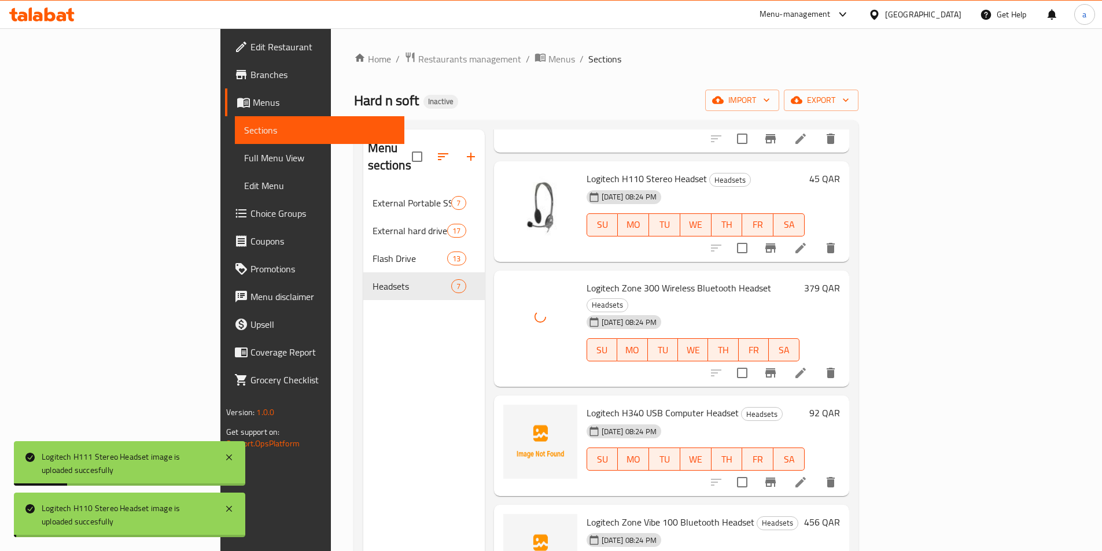
click at [587, 404] on span "Logitech H340 USB Computer Headset" at bounding box center [663, 412] width 152 height 17
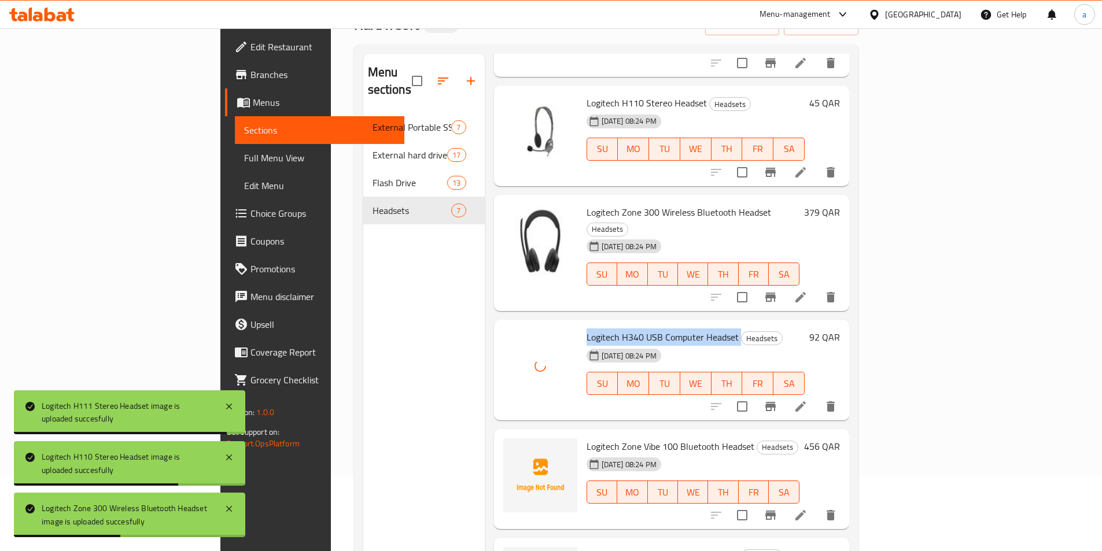
scroll to position [162, 0]
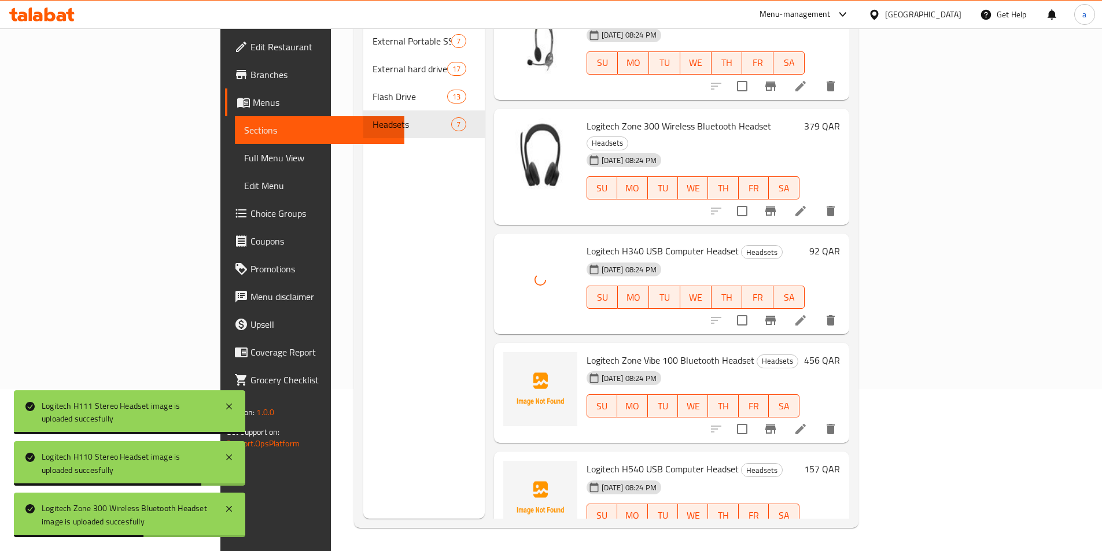
click at [589, 352] on span "Logitech Zone Vibe 100 Bluetooth Headset" at bounding box center [671, 360] width 168 height 17
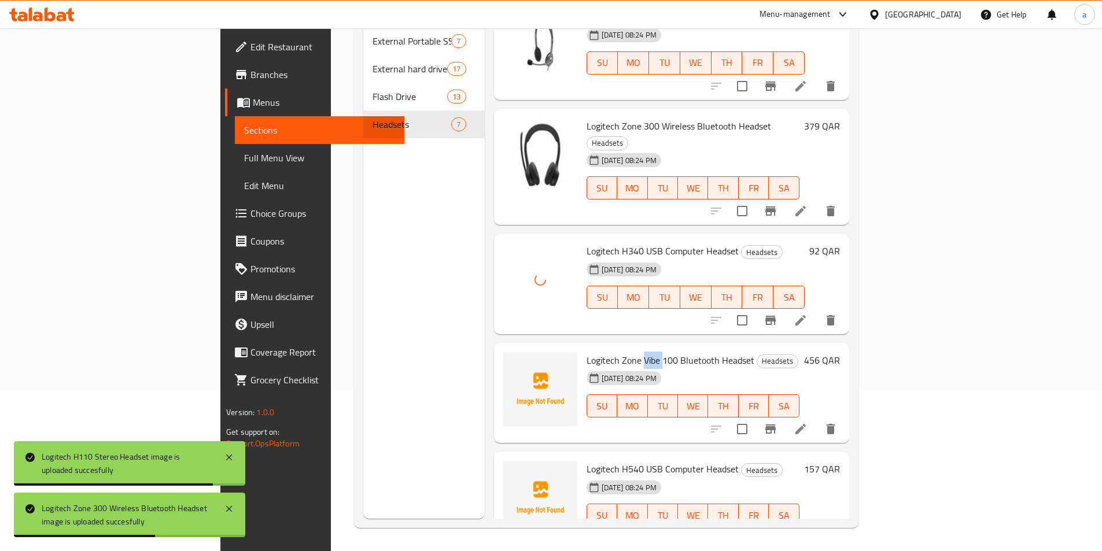
click at [589, 352] on span "Logitech Zone Vibe 100 Bluetooth Headset" at bounding box center [671, 360] width 168 height 17
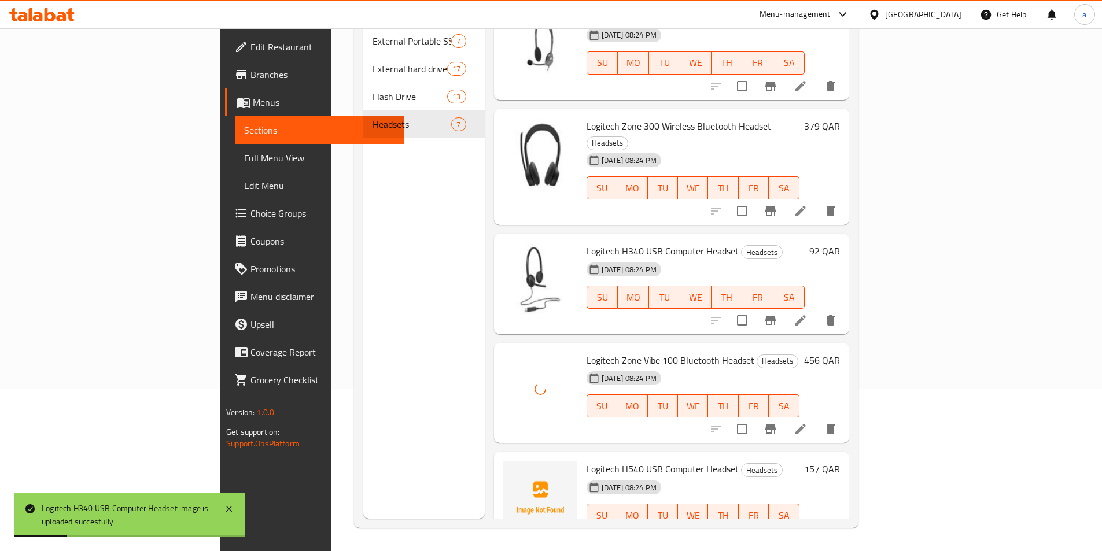
click at [593, 461] on span "Logitech H540 USB Computer Headset" at bounding box center [663, 469] width 152 height 17
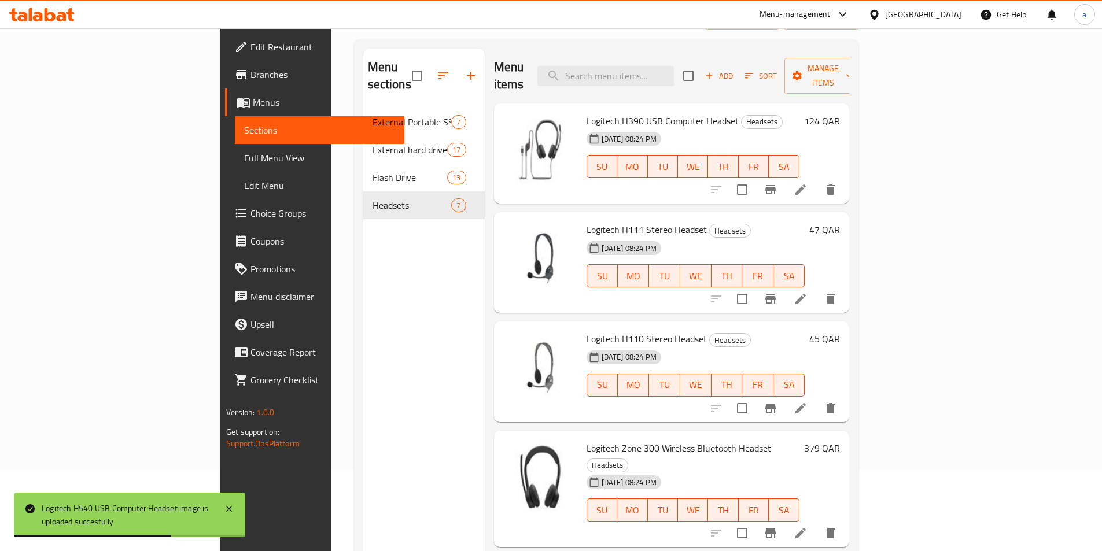
scroll to position [0, 0]
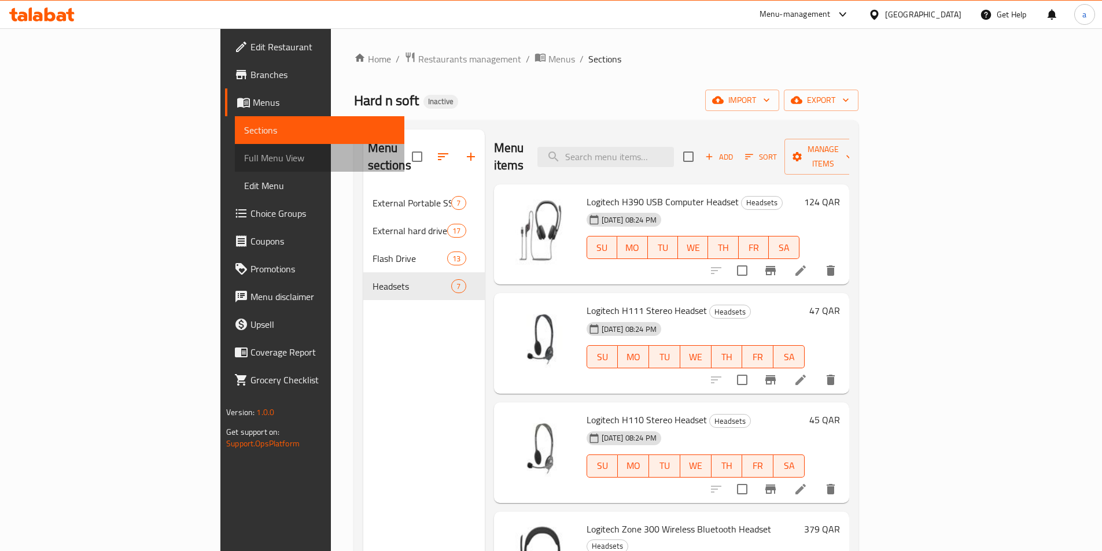
click at [244, 153] on span "Full Menu View" at bounding box center [319, 158] width 151 height 14
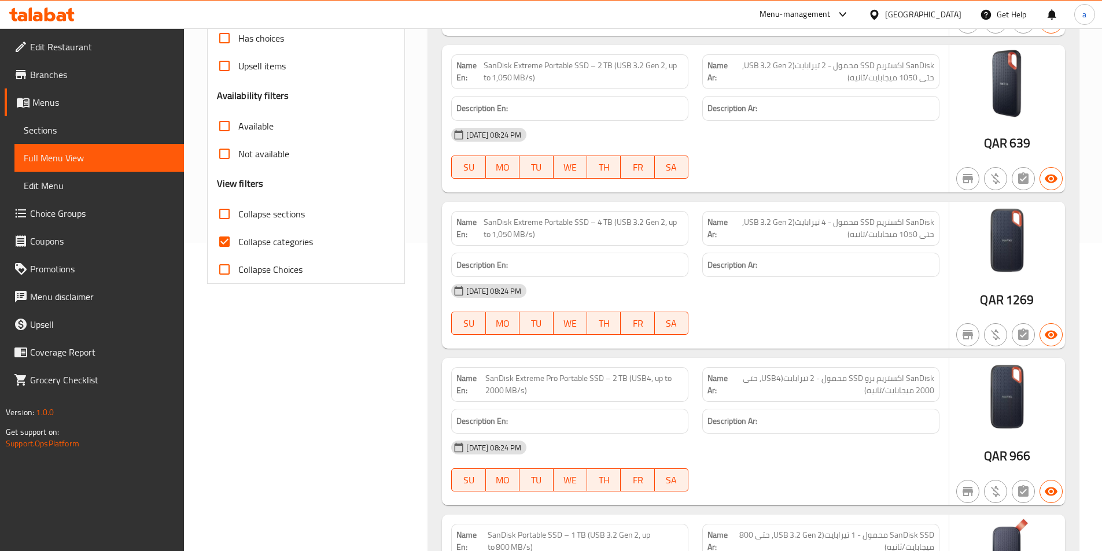
scroll to position [405, 0]
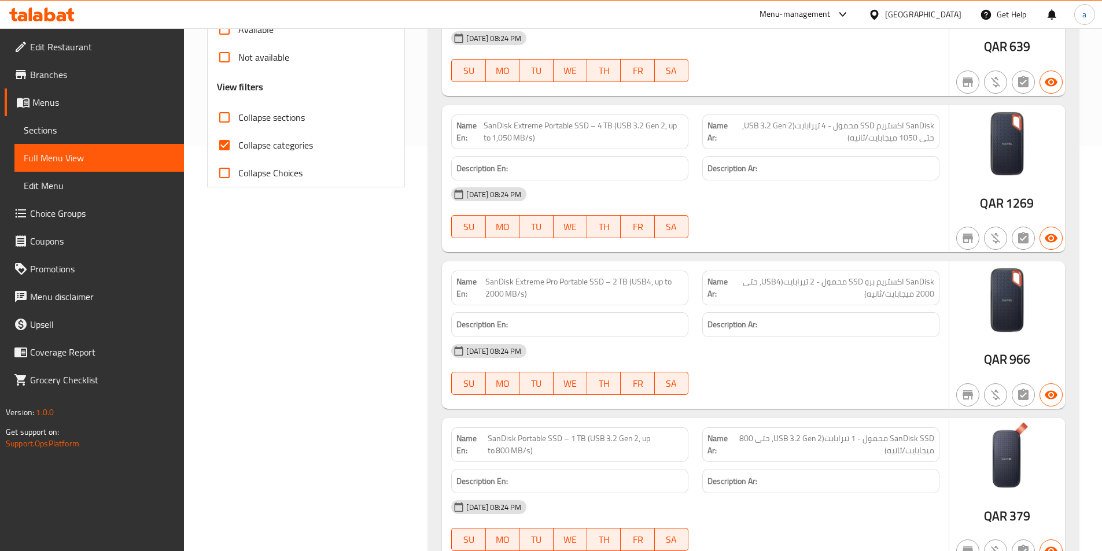
click at [222, 150] on input "Collapse categories" at bounding box center [225, 145] width 28 height 28
checkbox input "false"
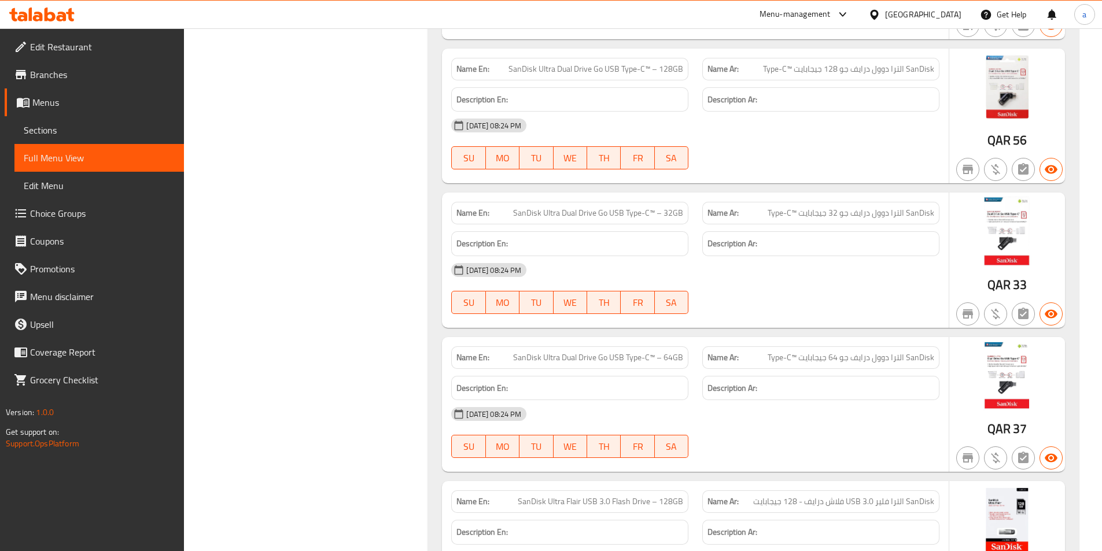
scroll to position [0, 0]
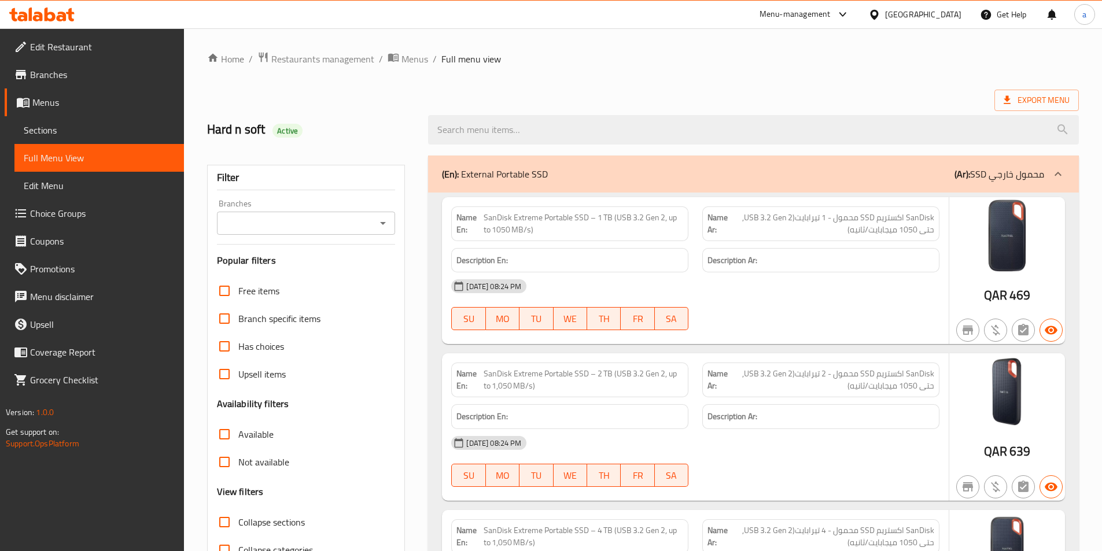
click at [518, 167] on p "(En): External Portable SSD" at bounding box center [495, 174] width 106 height 14
click at [505, 174] on p "(En): External Portable SSD" at bounding box center [495, 174] width 106 height 14
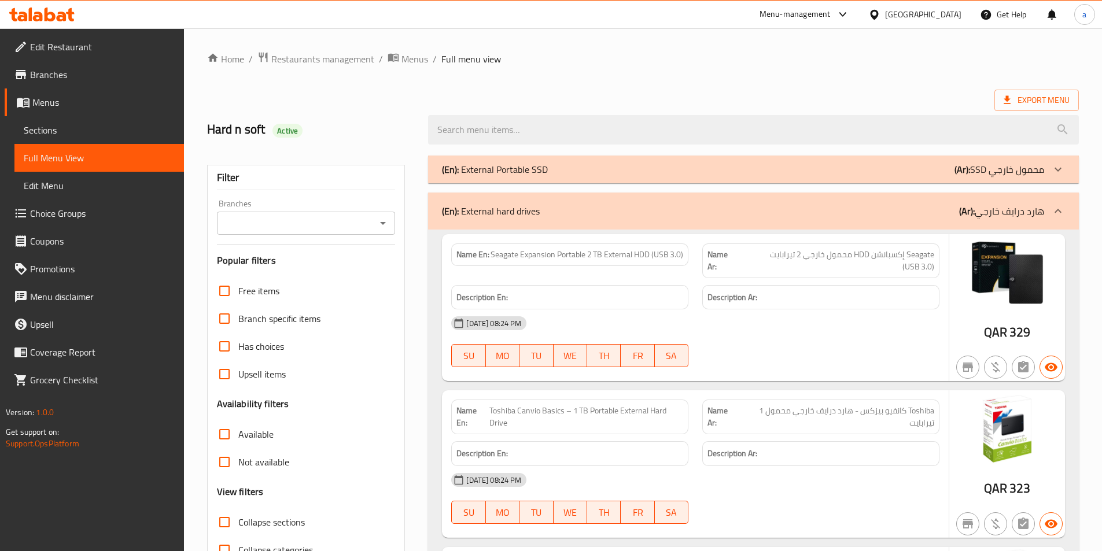
click at [646, 208] on div "(En): External hard drives (Ar): هارد درايف خارجي" at bounding box center [743, 211] width 602 height 14
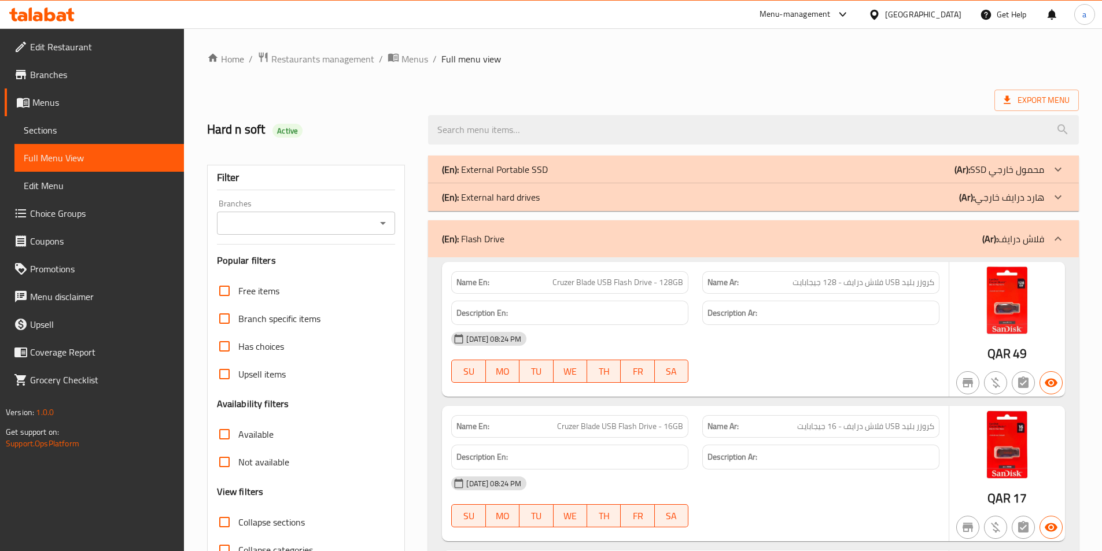
drag, startPoint x: 460, startPoint y: 170, endPoint x: 568, endPoint y: 176, distance: 107.8
click at [566, 176] on div "(En): External Portable SSD (Ar): SSD محمول خارجي" at bounding box center [753, 170] width 651 height 28
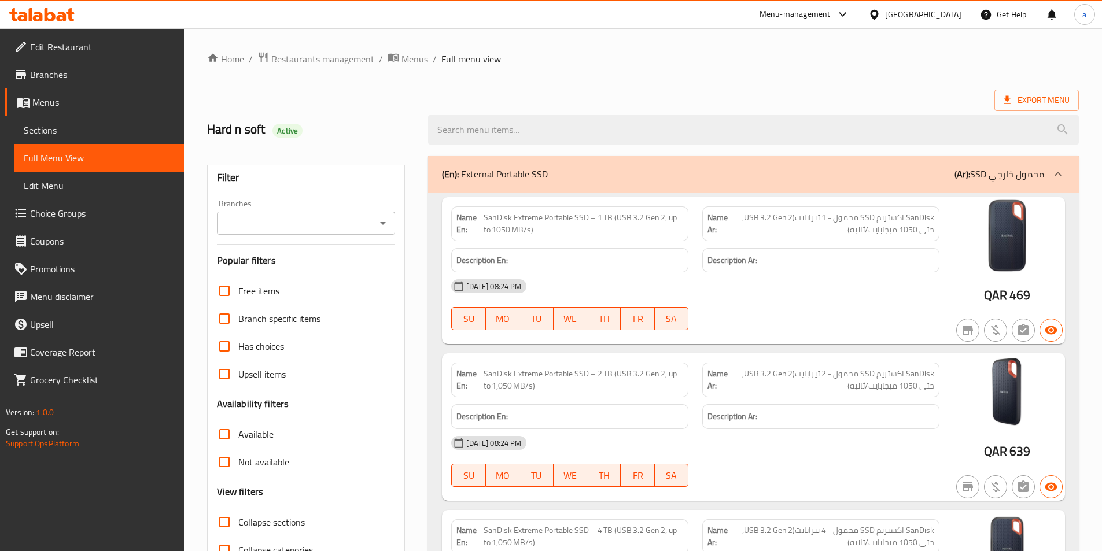
click at [561, 179] on div "(En): External Portable SSD (Ar): SSD محمول خارجي" at bounding box center [743, 174] width 602 height 14
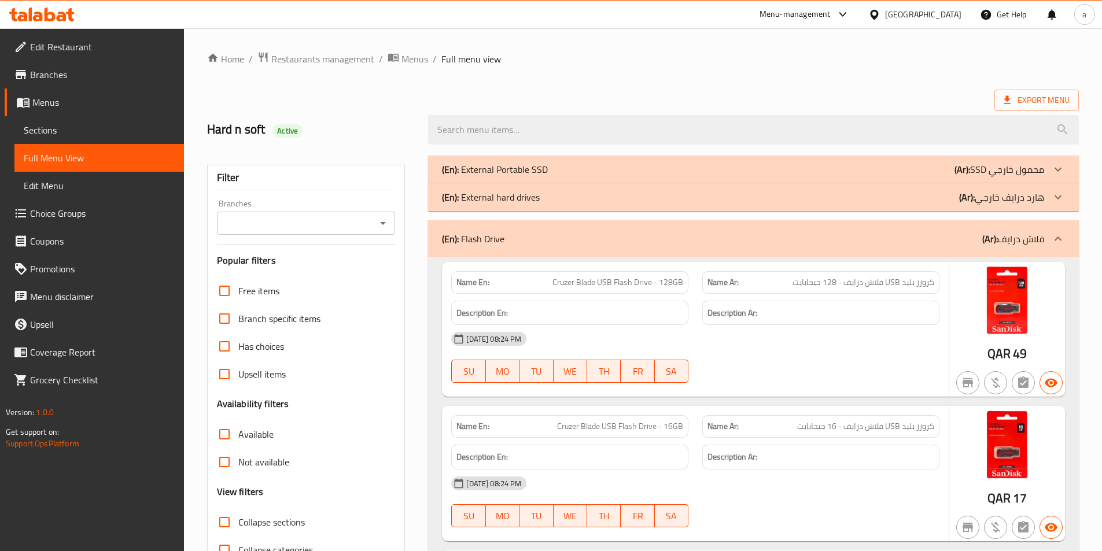
click at [571, 239] on div "(En): Flash Drive (Ar): فلاش درايف" at bounding box center [743, 239] width 602 height 14
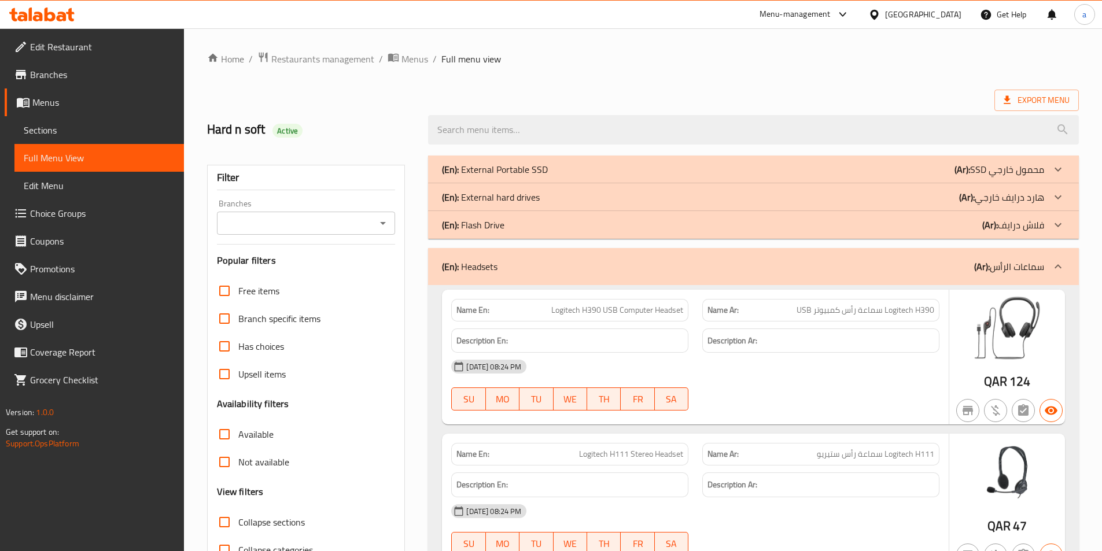
drag, startPoint x: 548, startPoint y: 253, endPoint x: 465, endPoint y: 270, distance: 85.1
click at [548, 253] on div "(En): Headsets (Ar): سماعات الرأس" at bounding box center [753, 266] width 651 height 37
